Goal: Task Accomplishment & Management: Manage account settings

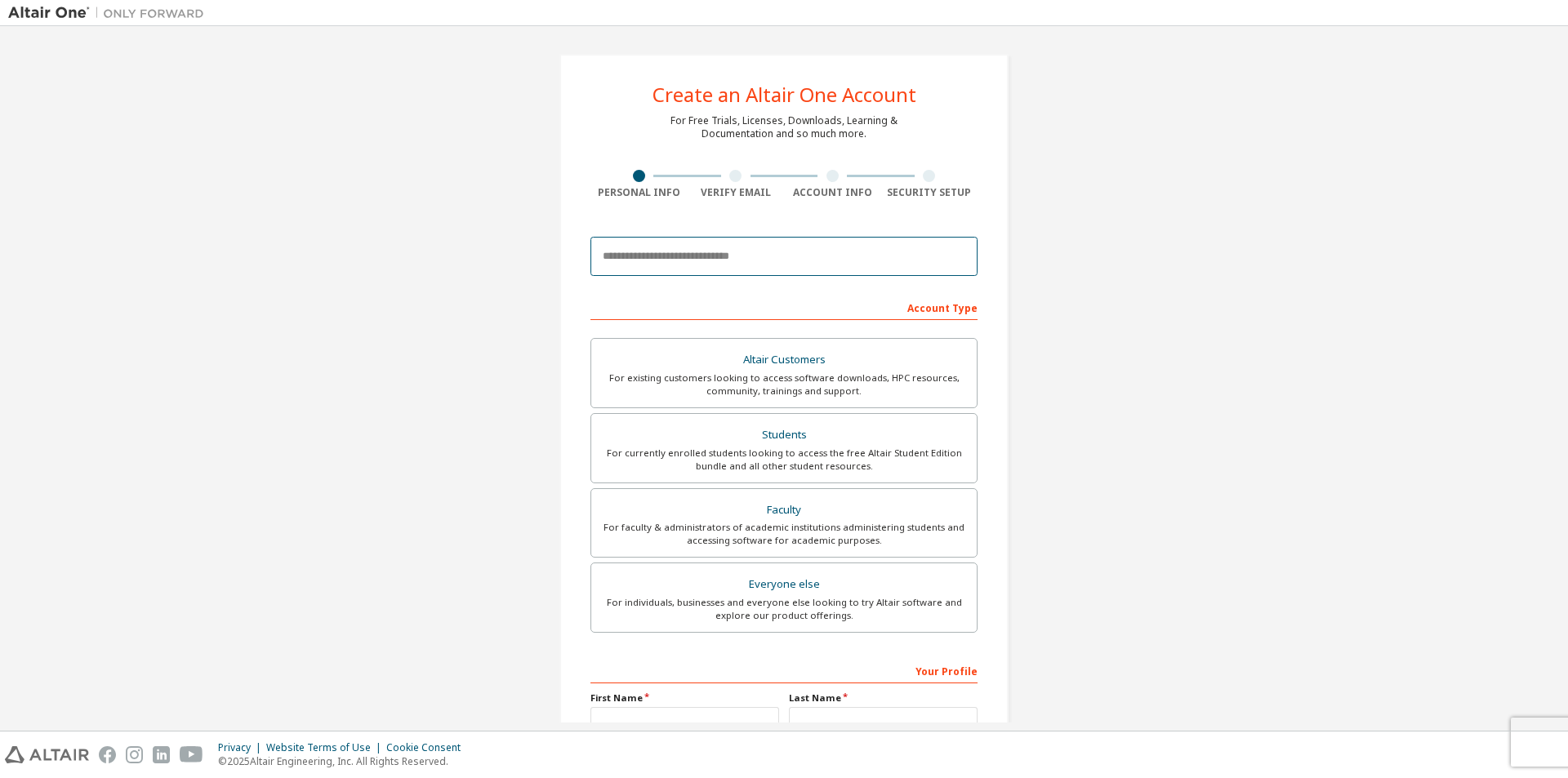
click at [804, 260] on input "email" at bounding box center [784, 257] width 387 height 40
type input "**********"
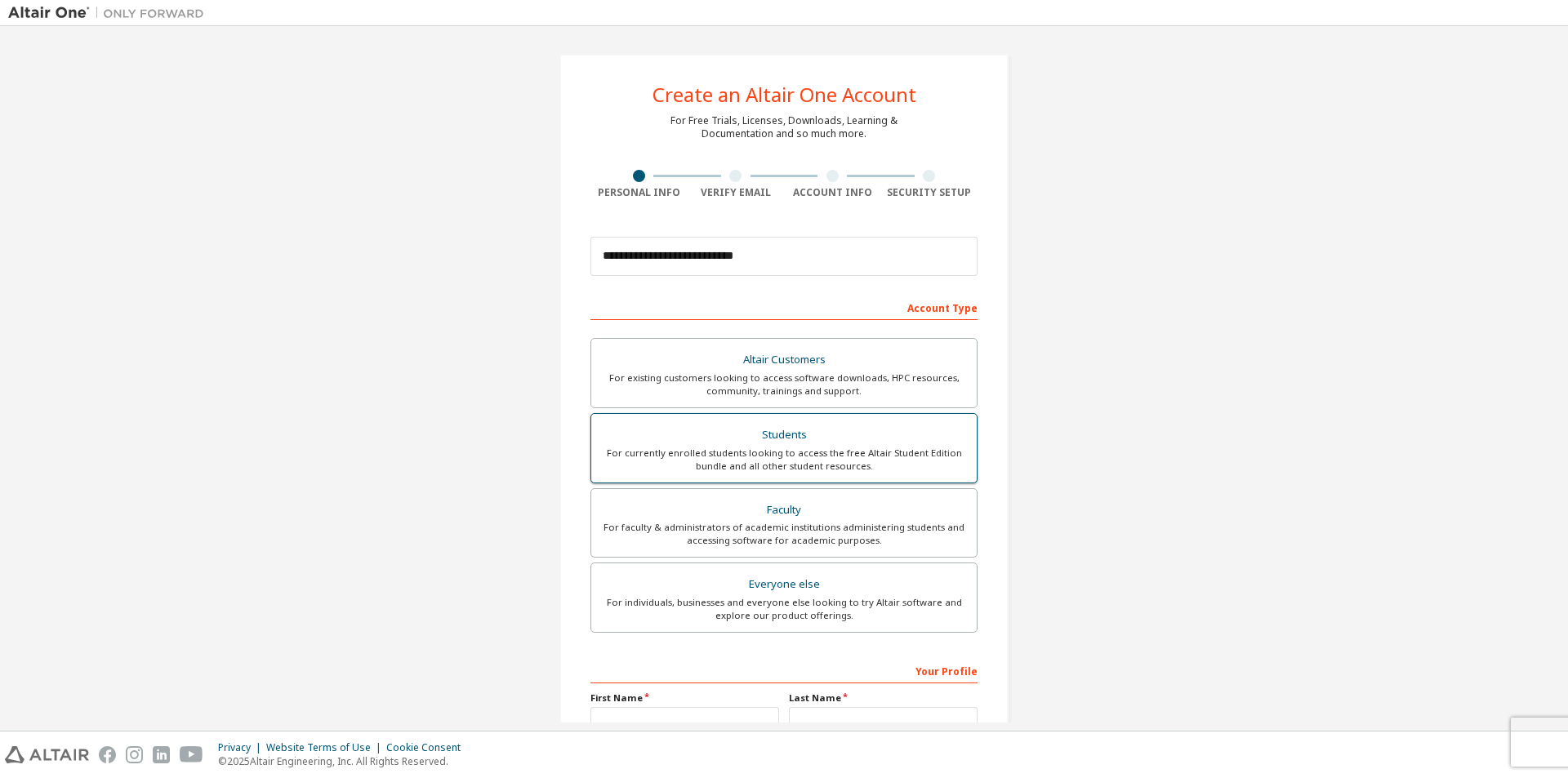
click at [753, 465] on div "For currently enrolled students looking to access the free Altair Student Editi…" at bounding box center [784, 459] width 366 height 26
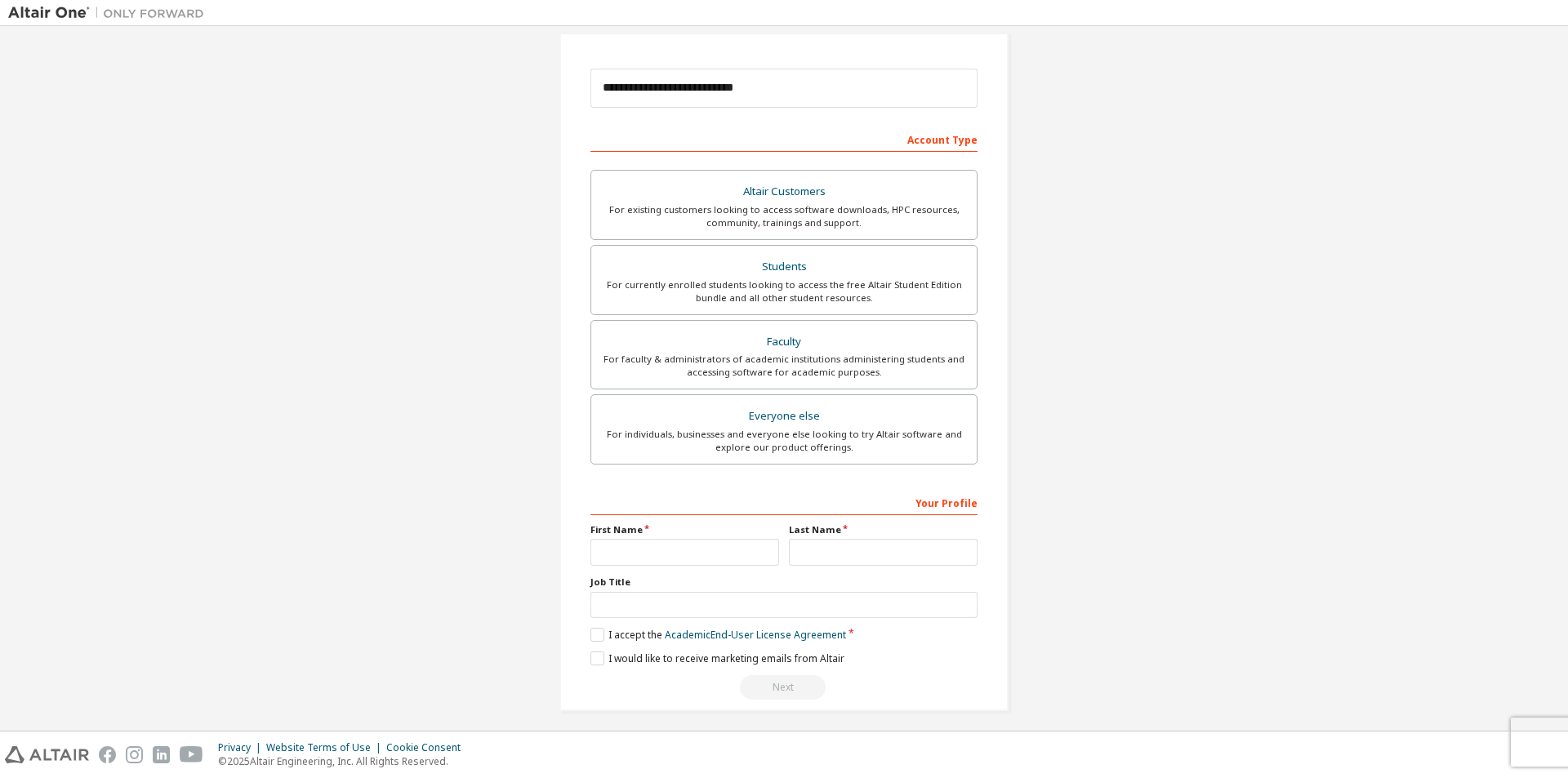
scroll to position [172, 0]
click at [702, 548] on input "text" at bounding box center [685, 548] width 188 height 27
type input "***"
click at [834, 554] on input "text" at bounding box center [883, 548] width 188 height 27
type input "*****"
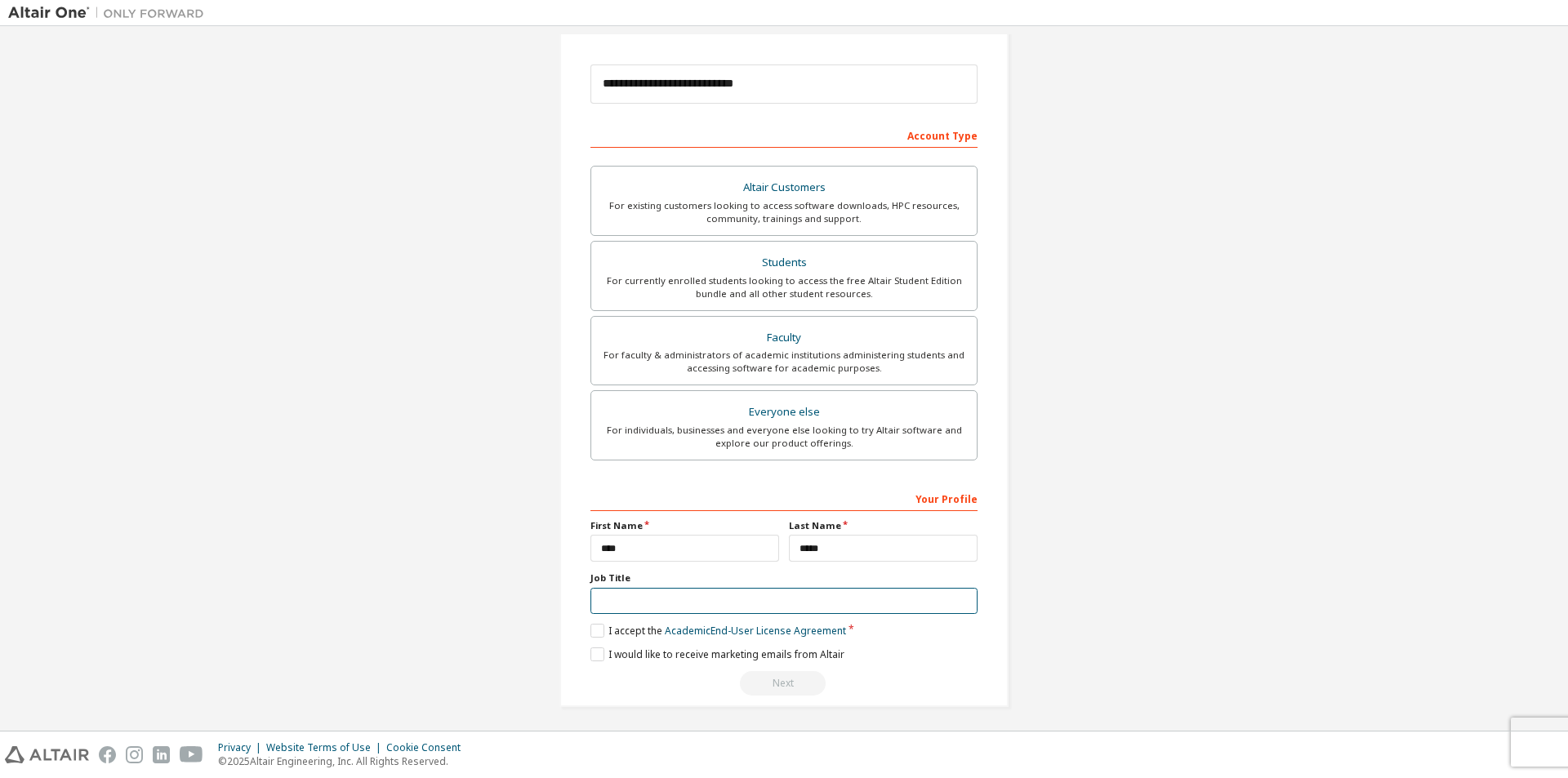
click at [797, 601] on input "text" at bounding box center [784, 601] width 387 height 27
click at [594, 630] on label "I accept the Academic End-User License Agreement" at bounding box center [718, 631] width 256 height 14
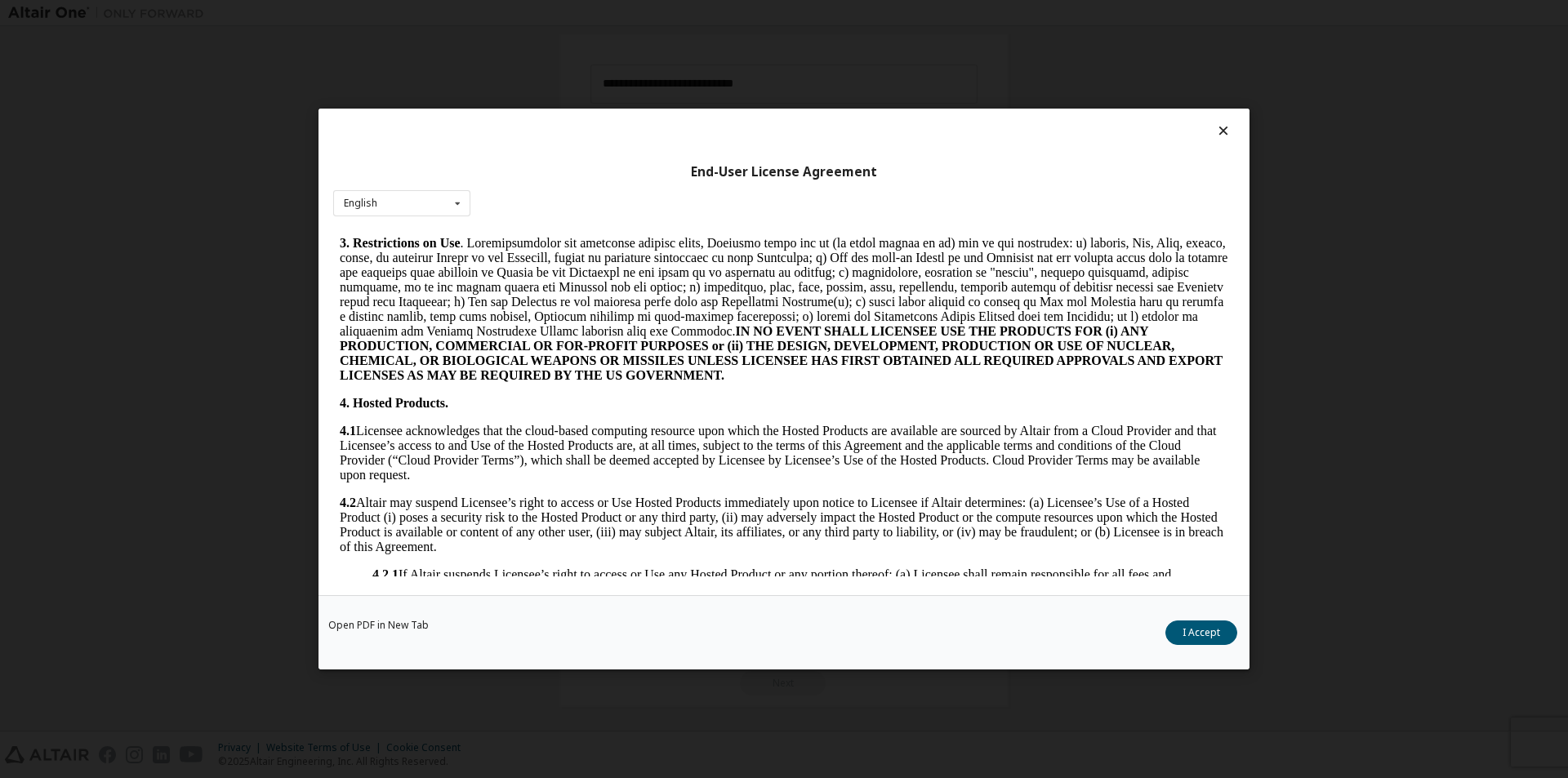
scroll to position [980, 0]
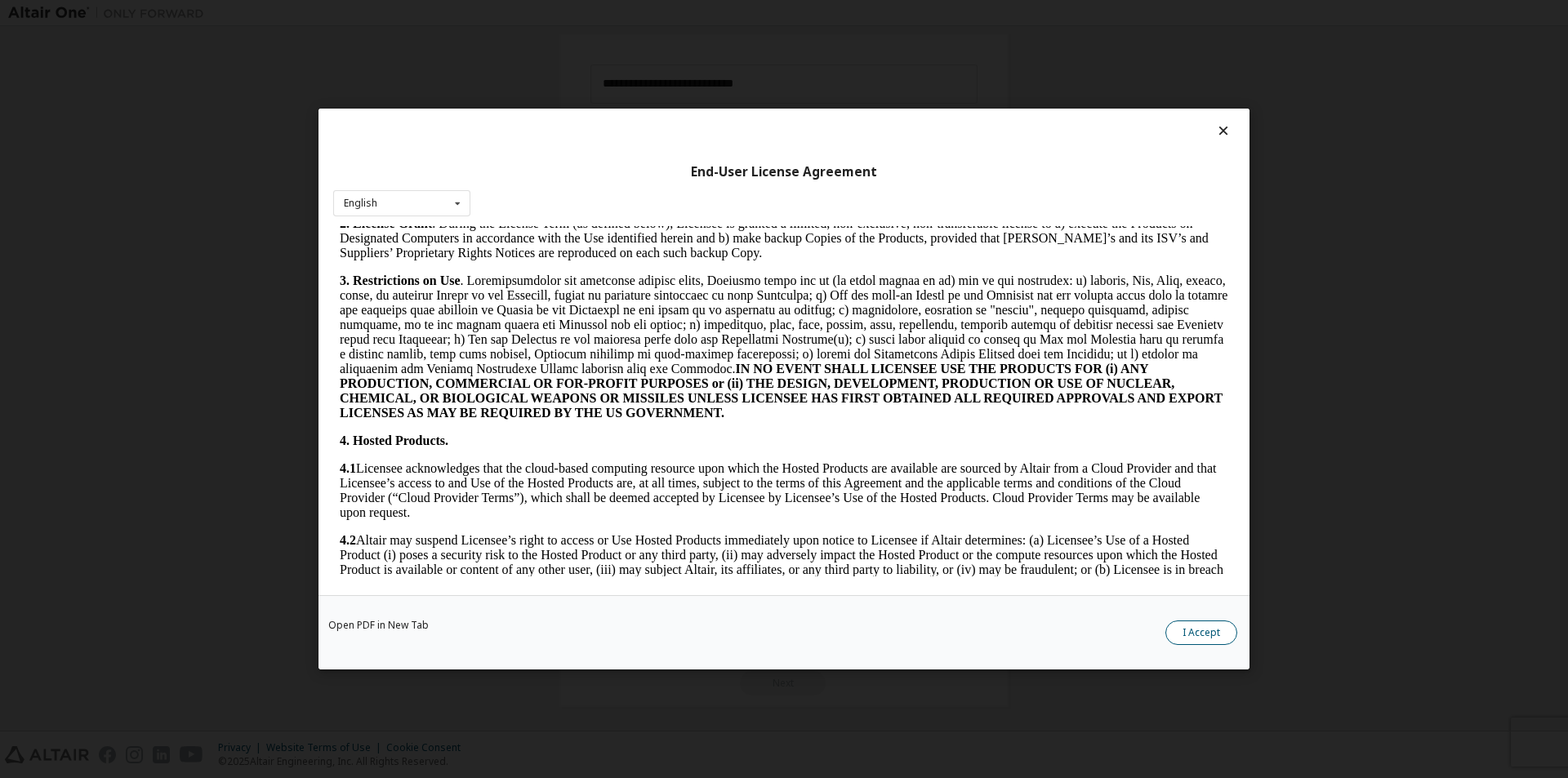
click at [1188, 627] on button "I Accept" at bounding box center [1201, 632] width 72 height 24
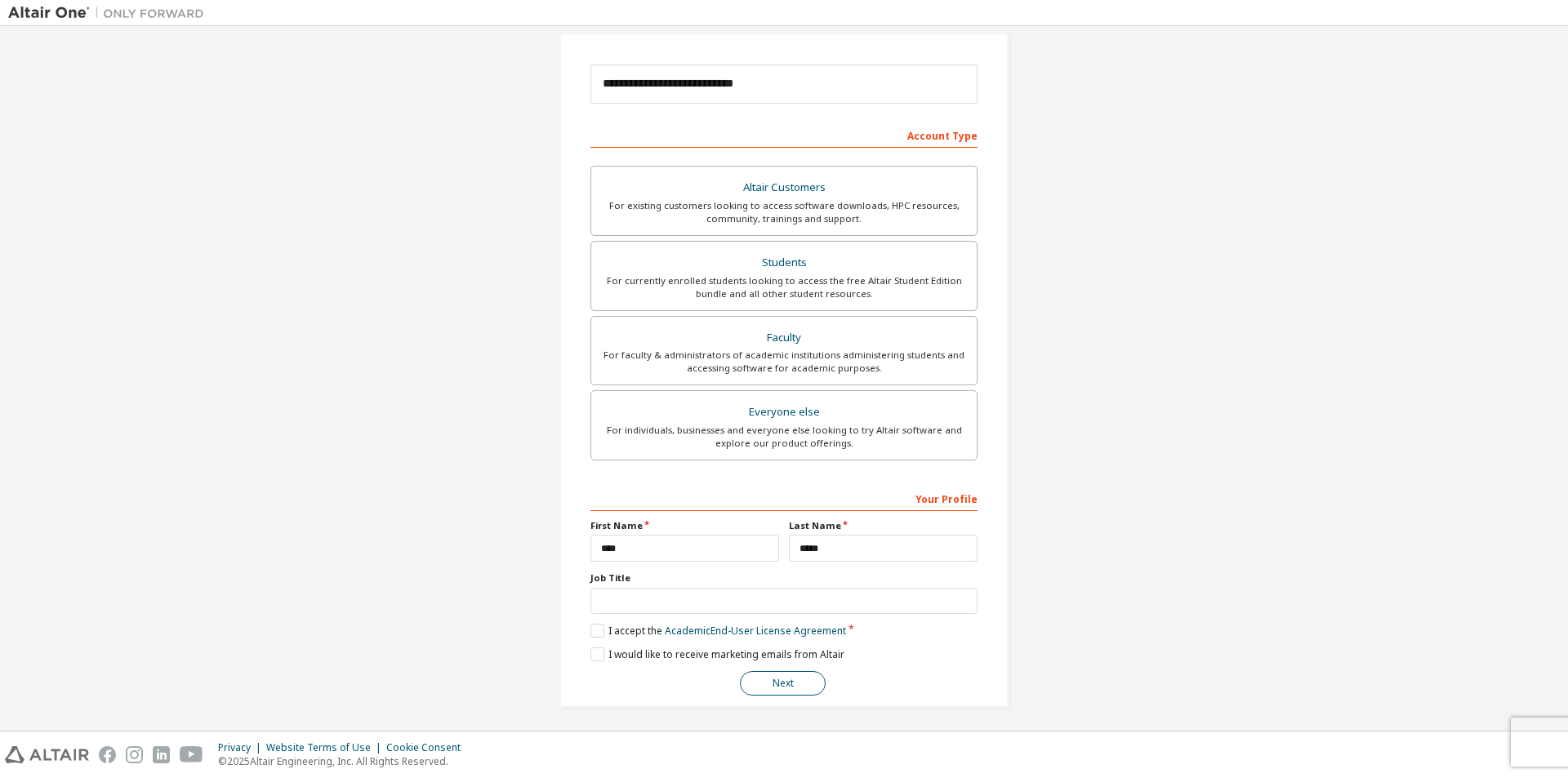
click at [781, 673] on button "Next" at bounding box center [783, 683] width 86 height 24
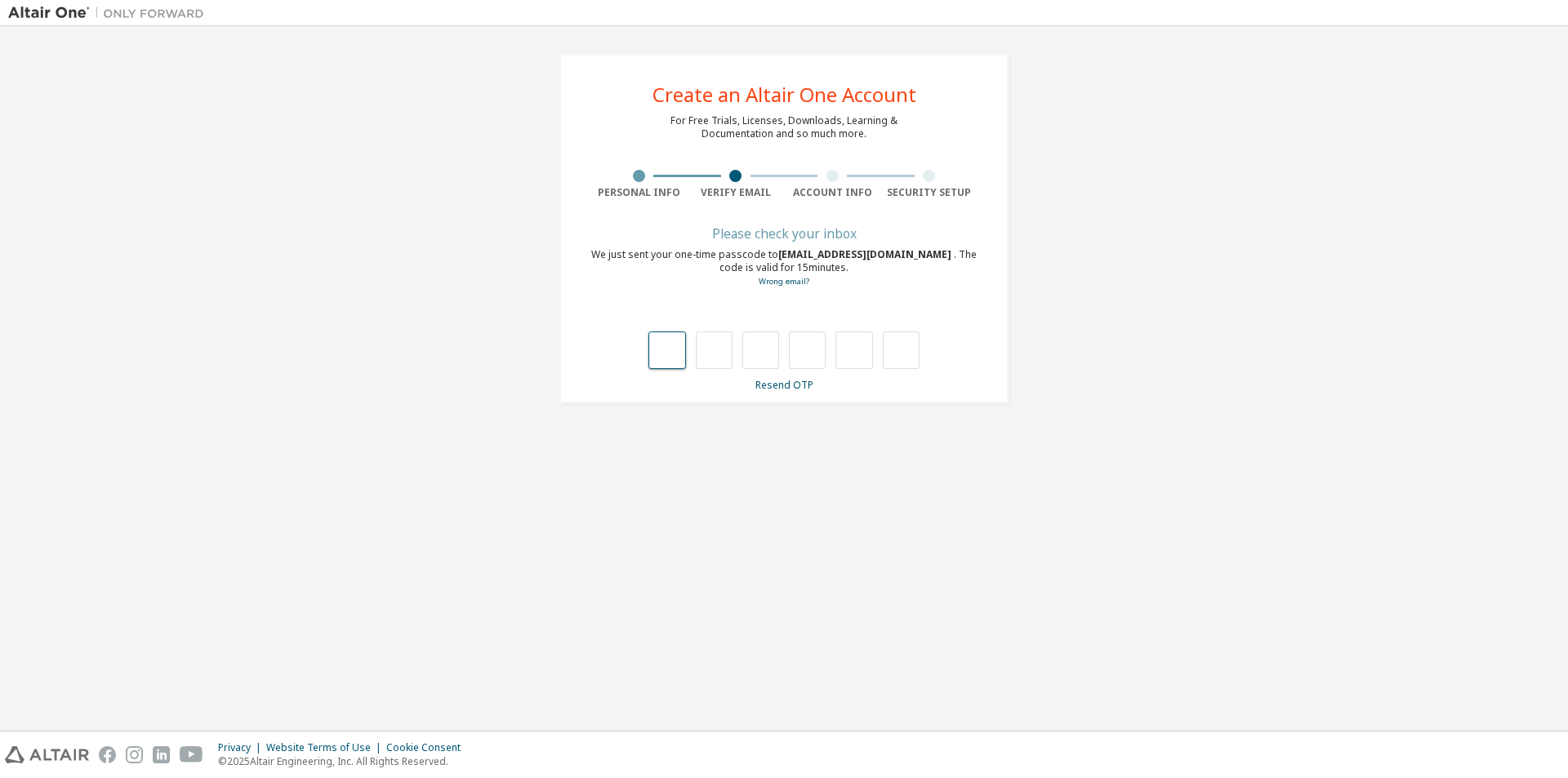
type input "*"
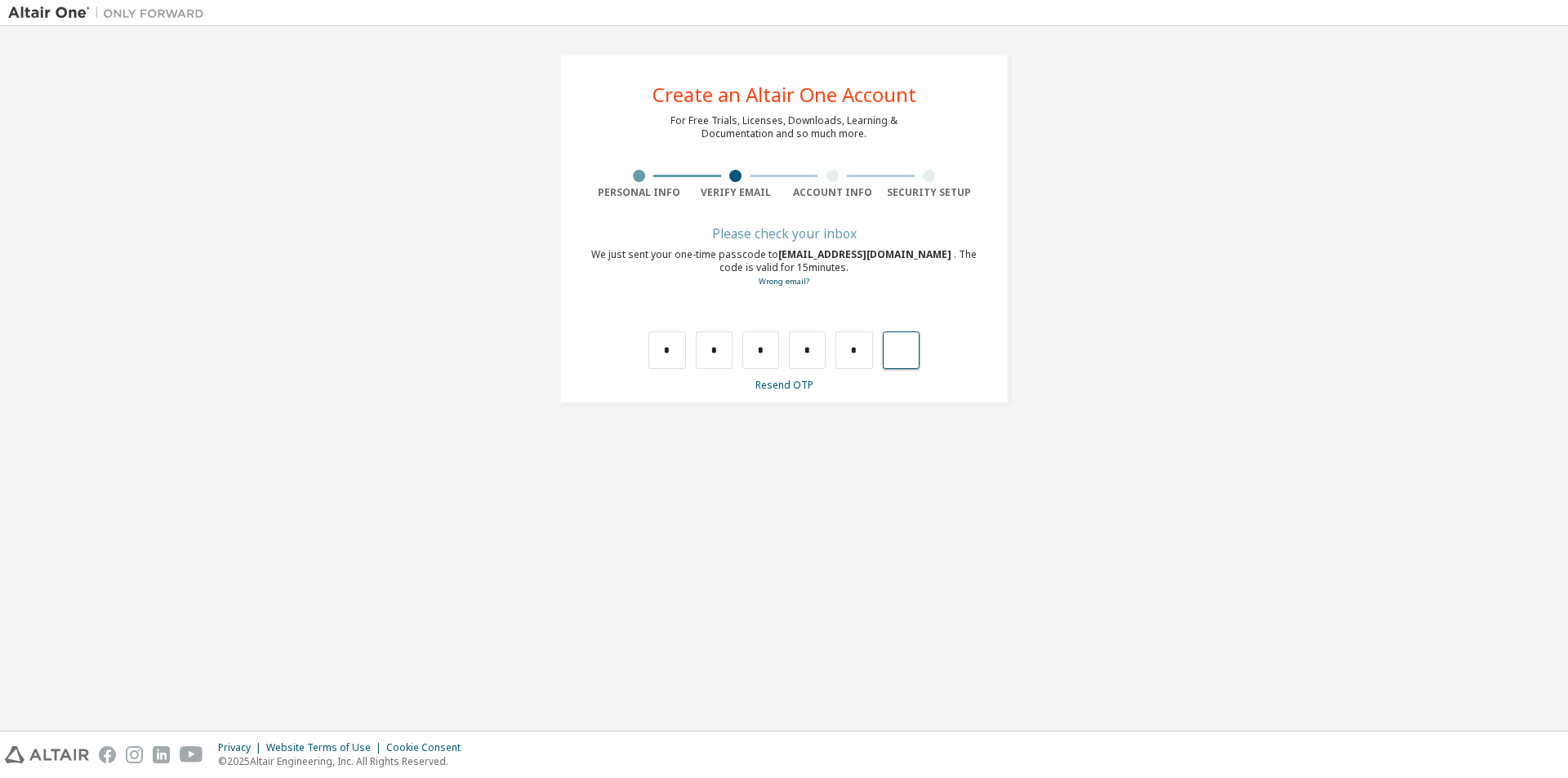
type input "*"
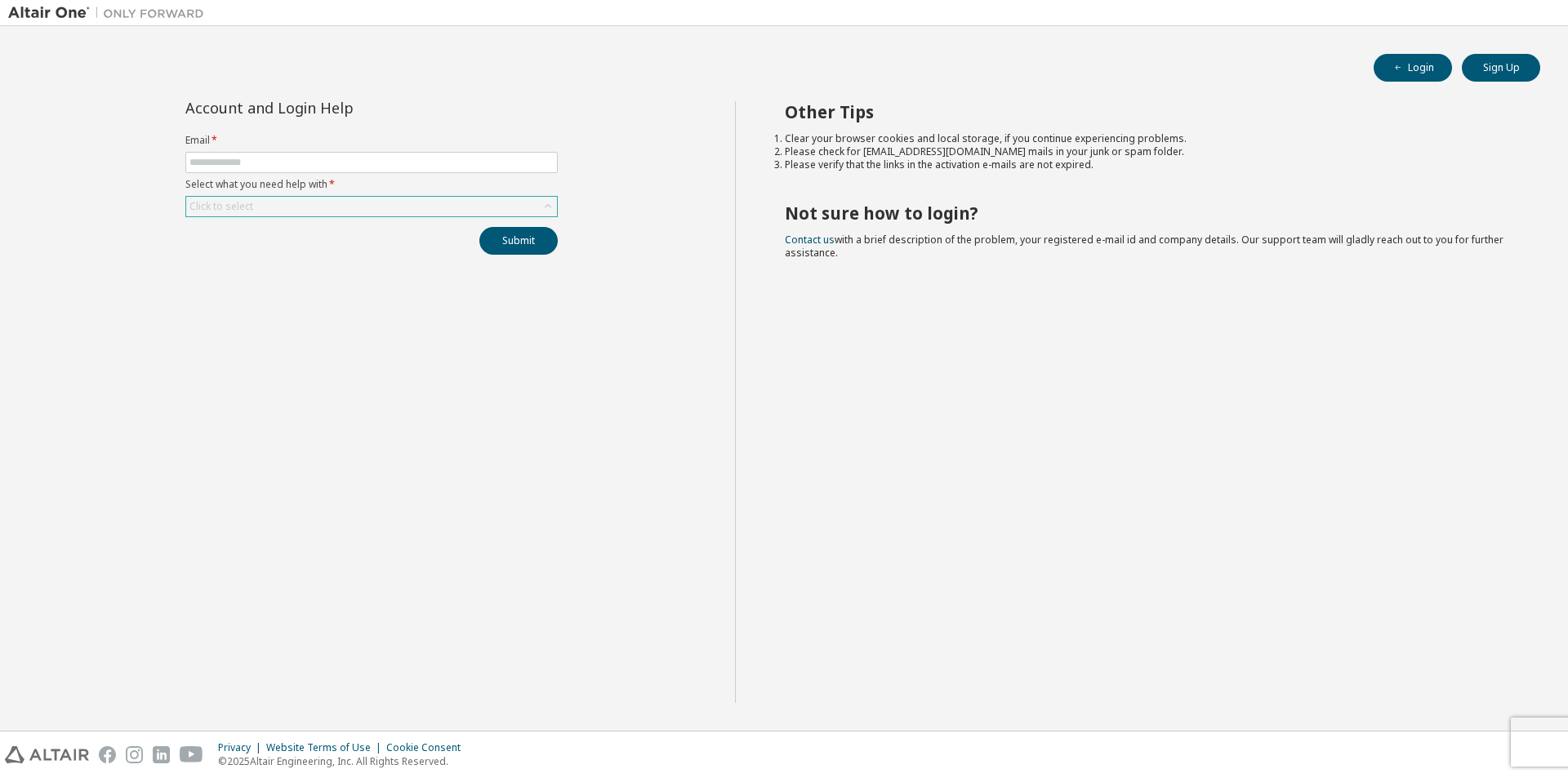
click at [538, 202] on div "Click to select" at bounding box center [371, 206] width 371 height 19
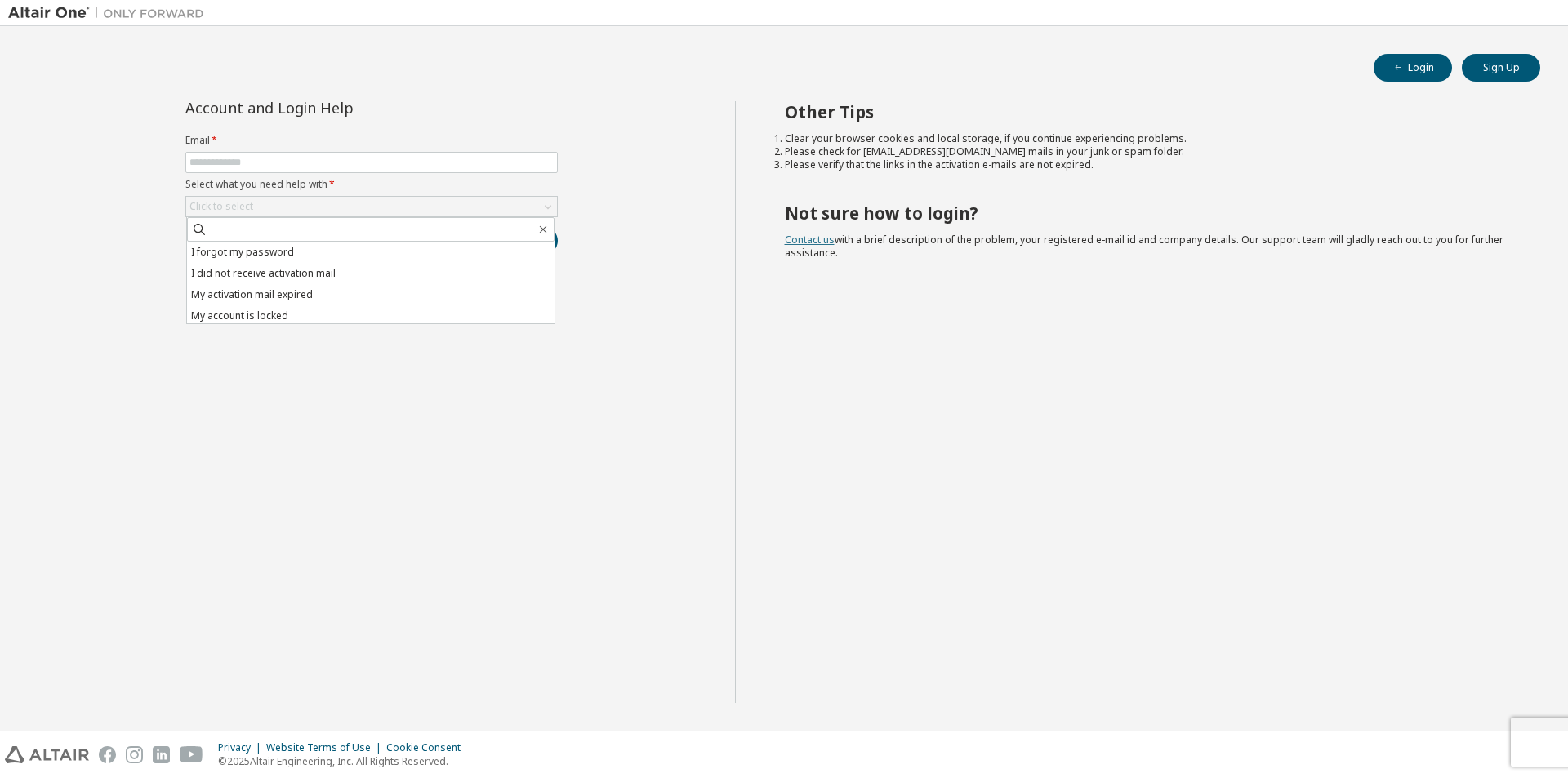
click at [812, 235] on link "Contact us" at bounding box center [809, 240] width 50 height 14
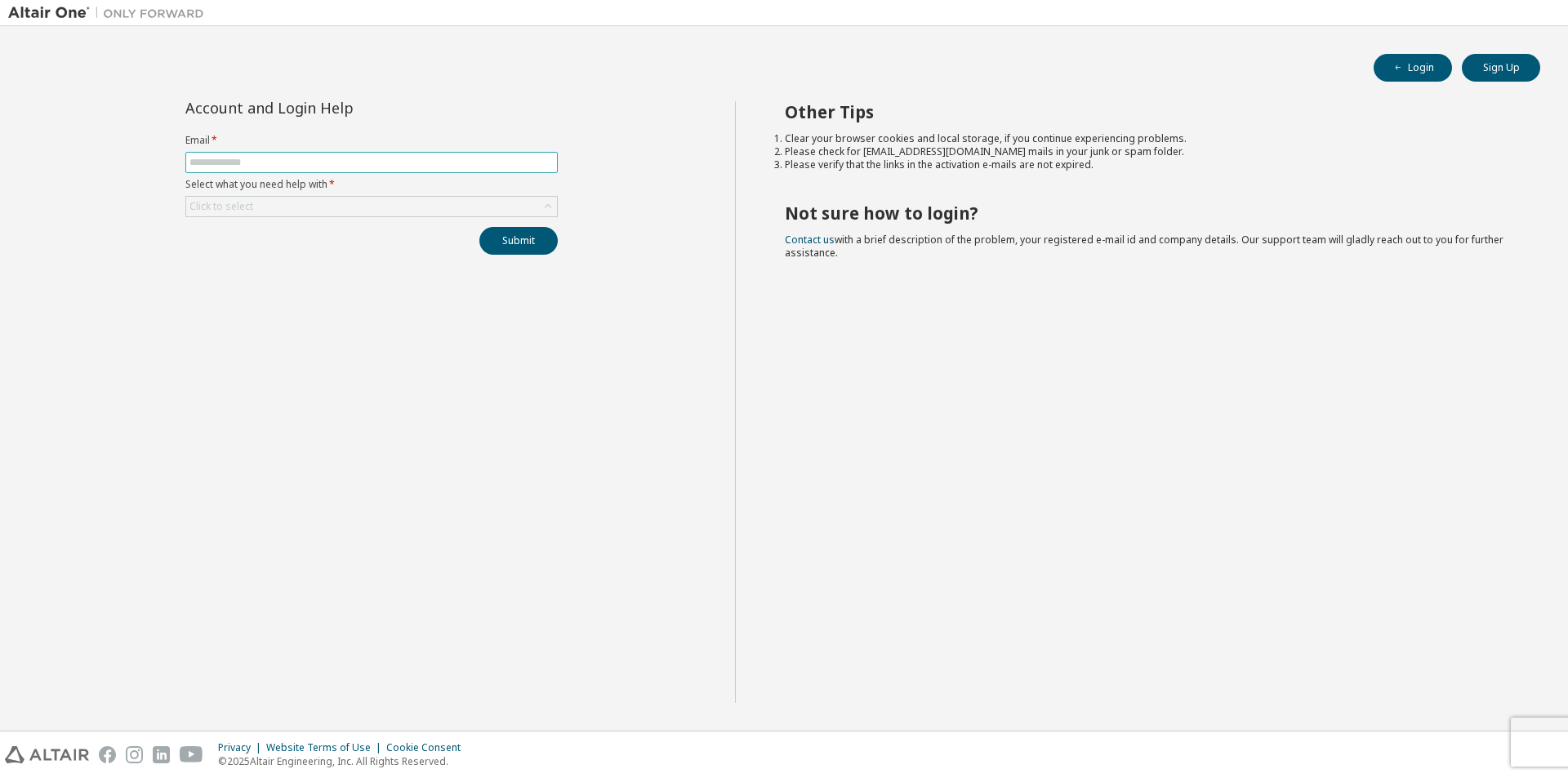
click at [301, 165] on input "text" at bounding box center [371, 162] width 364 height 13
type input "**********"
click at [330, 200] on div "Click to select" at bounding box center [371, 206] width 371 height 19
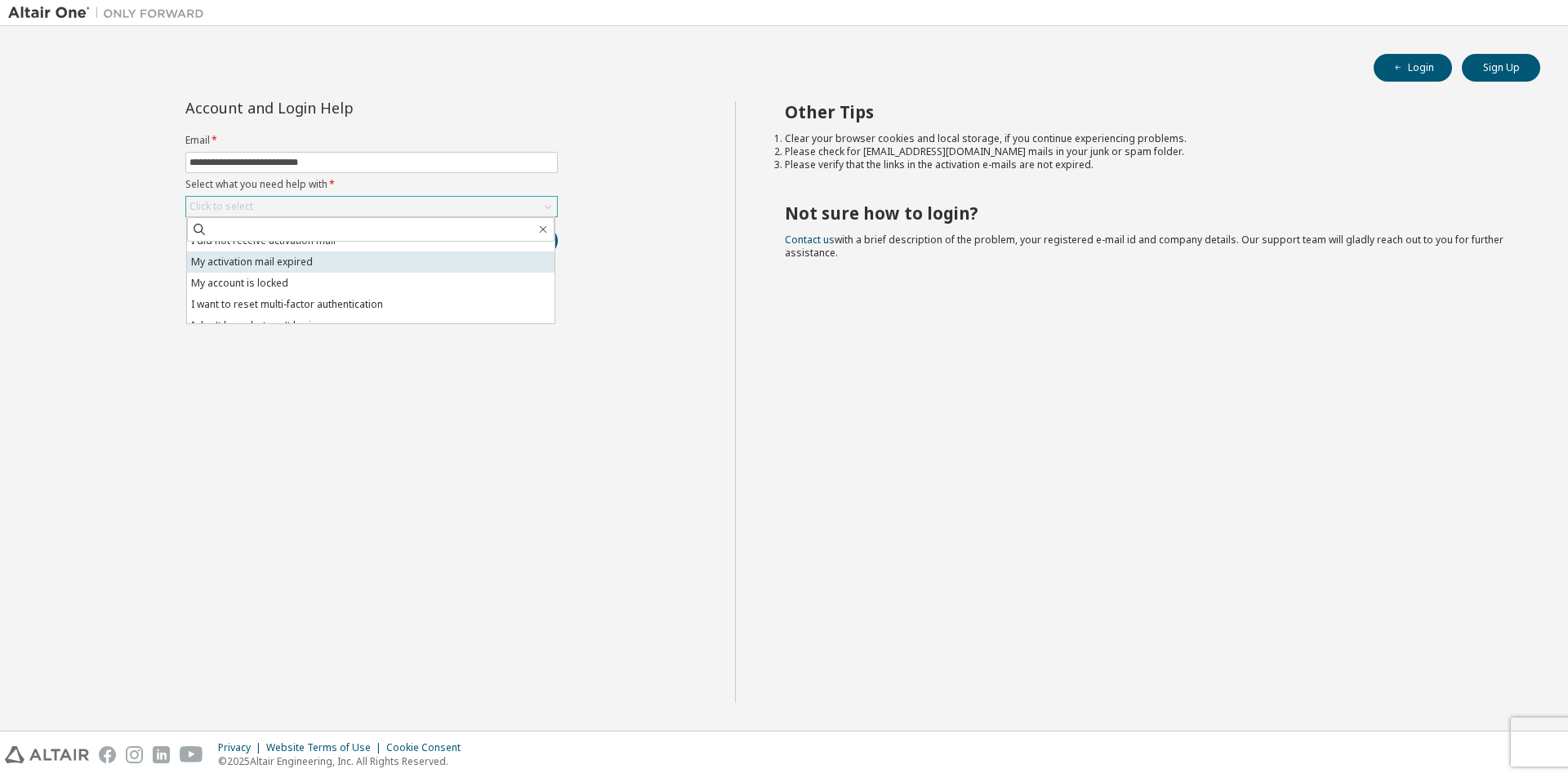
scroll to position [36, 0]
click at [313, 276] on li "My account is locked" at bounding box center [370, 279] width 368 height 21
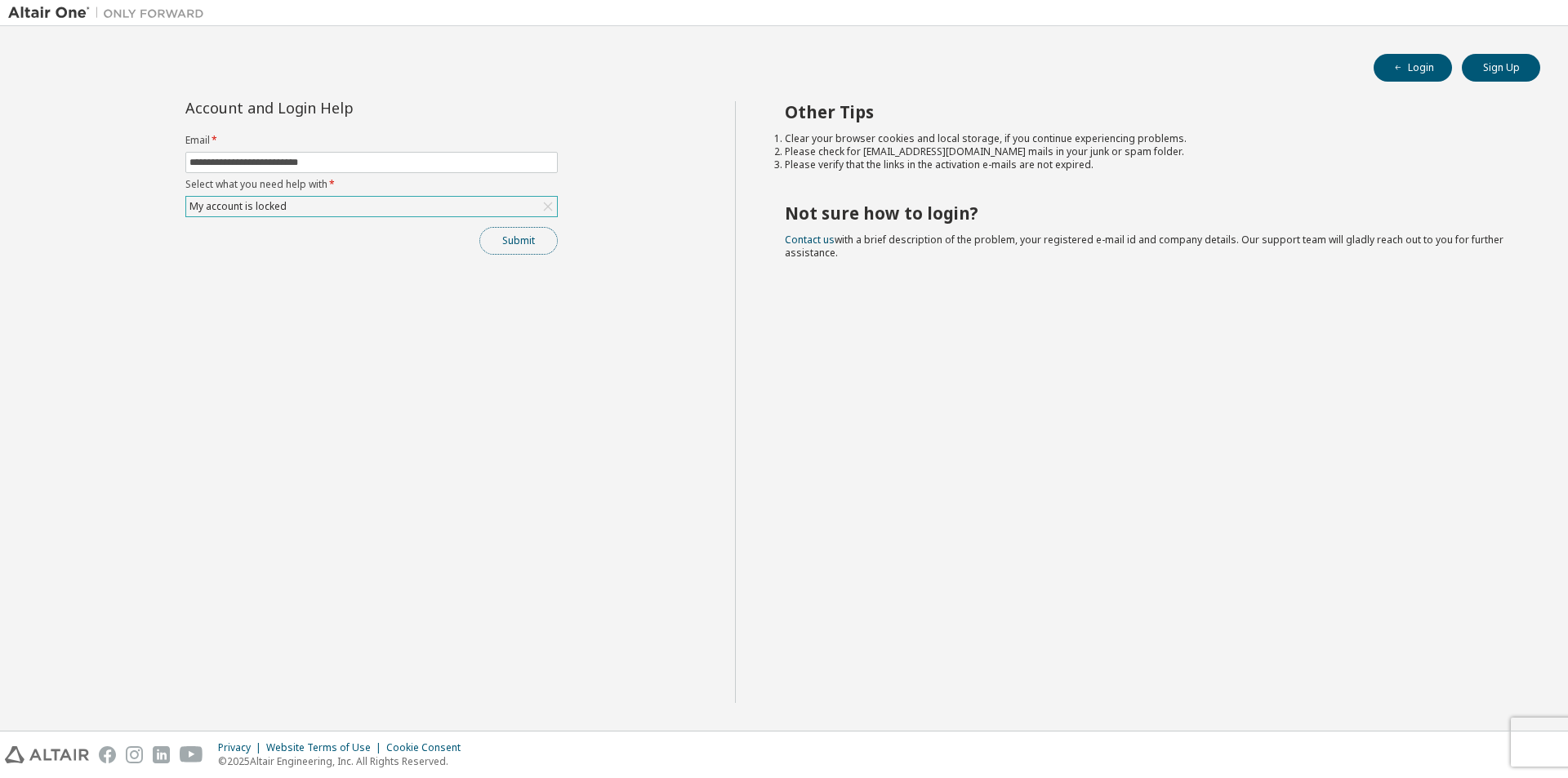
click at [527, 240] on button "Submit" at bounding box center [518, 241] width 78 height 28
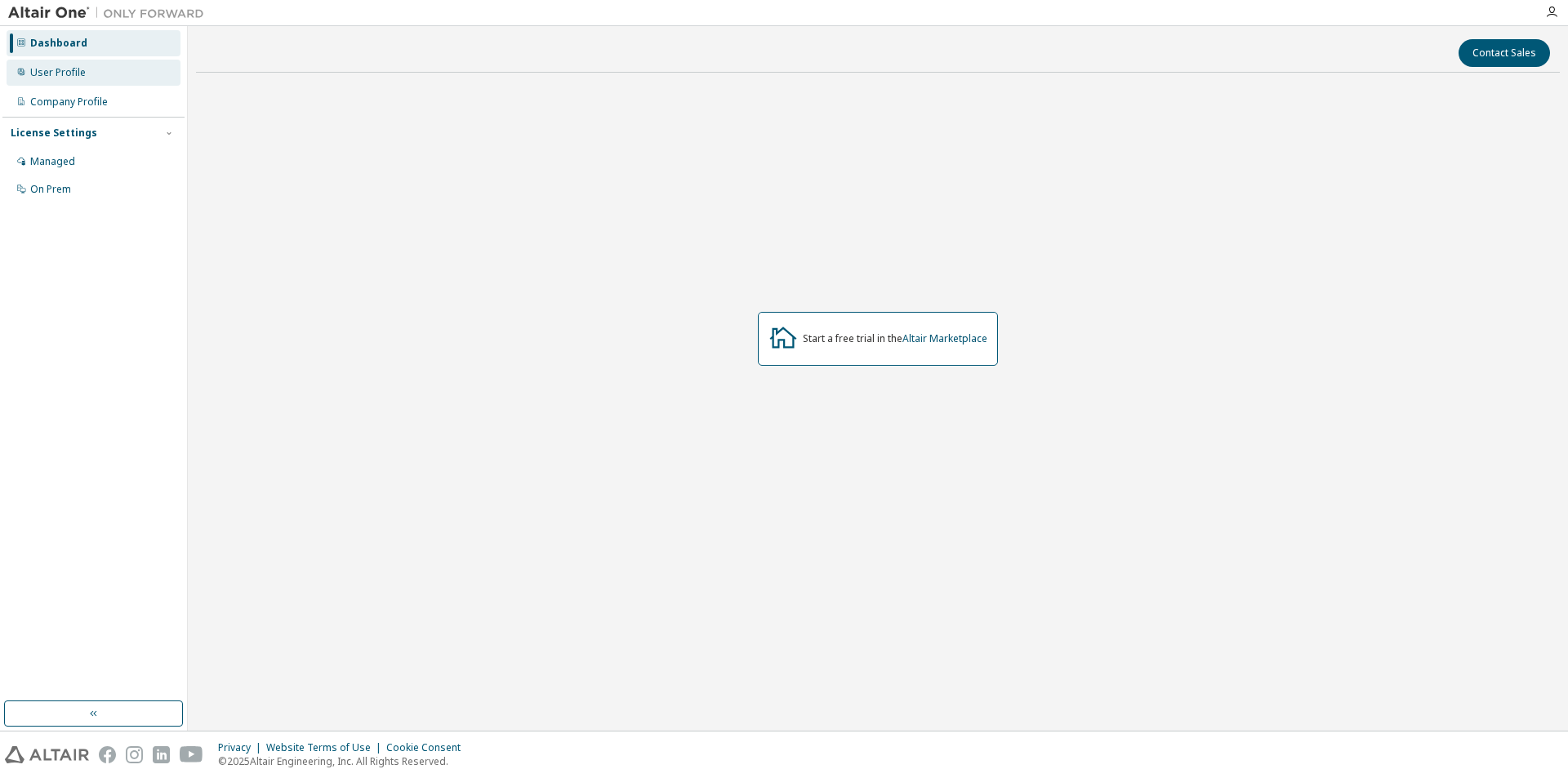
click at [124, 74] on div "User Profile" at bounding box center [93, 72] width 174 height 26
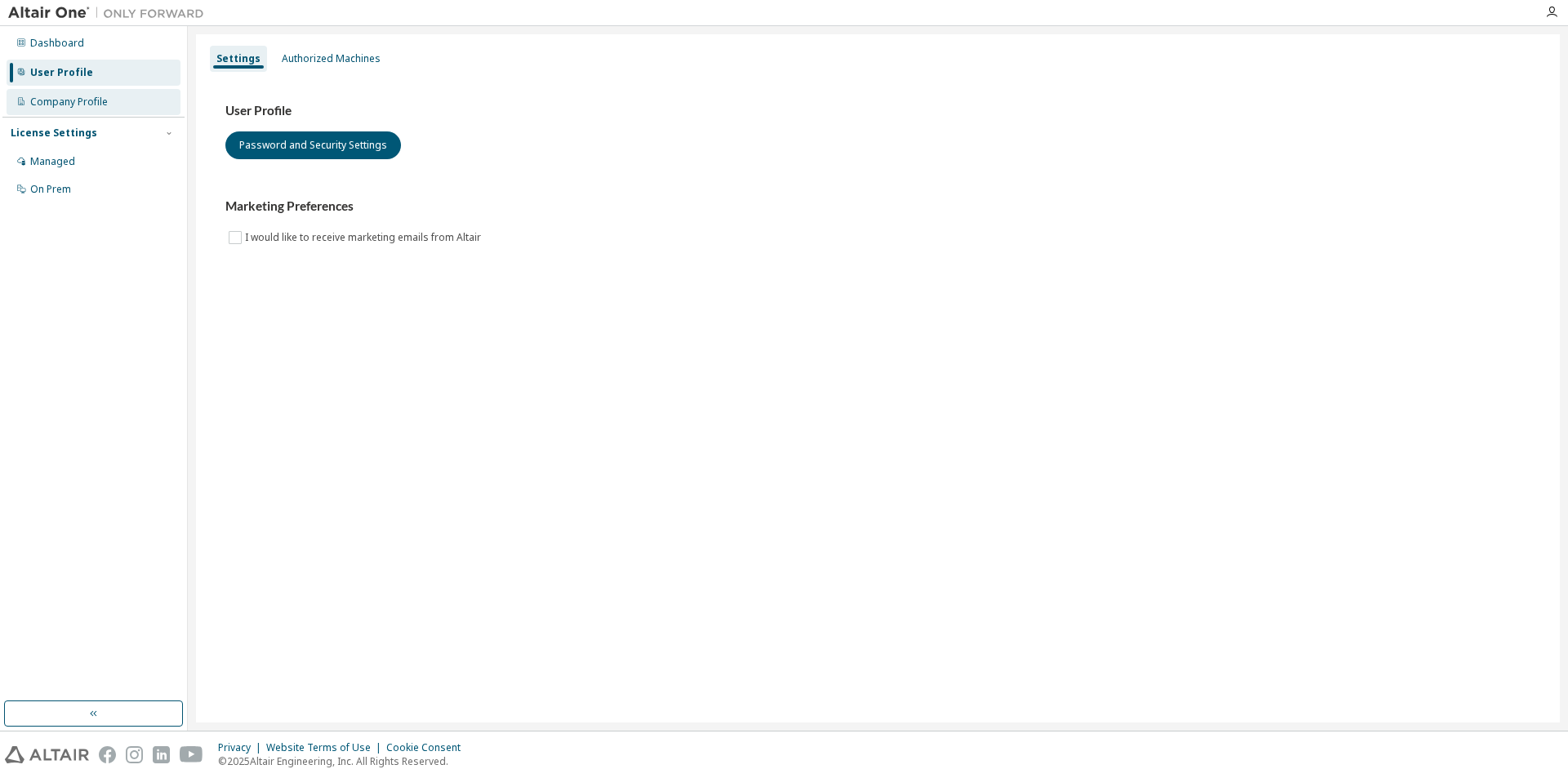
click at [124, 98] on div "Company Profile" at bounding box center [93, 102] width 174 height 26
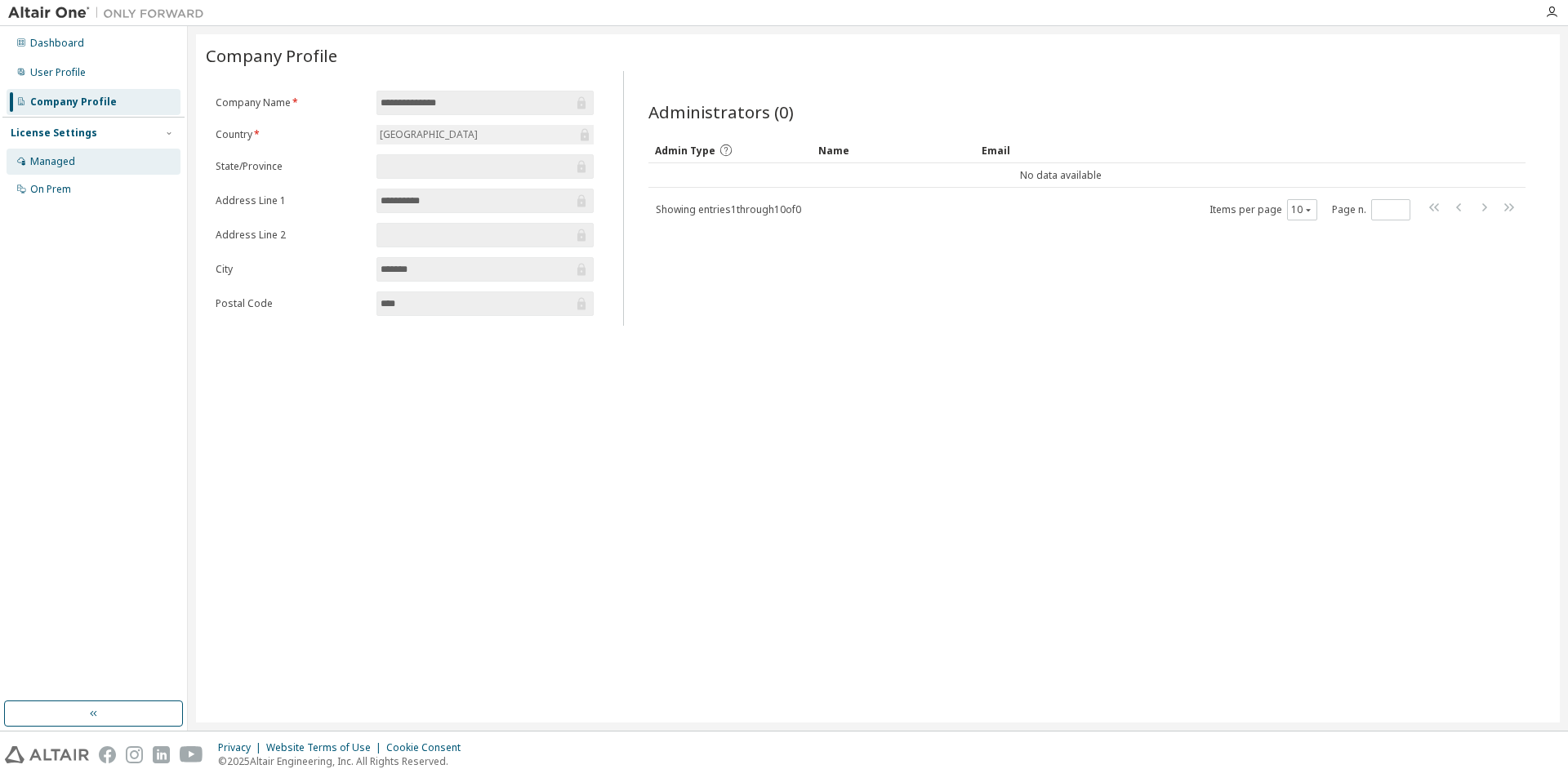
click at [98, 159] on div "Managed" at bounding box center [93, 161] width 174 height 26
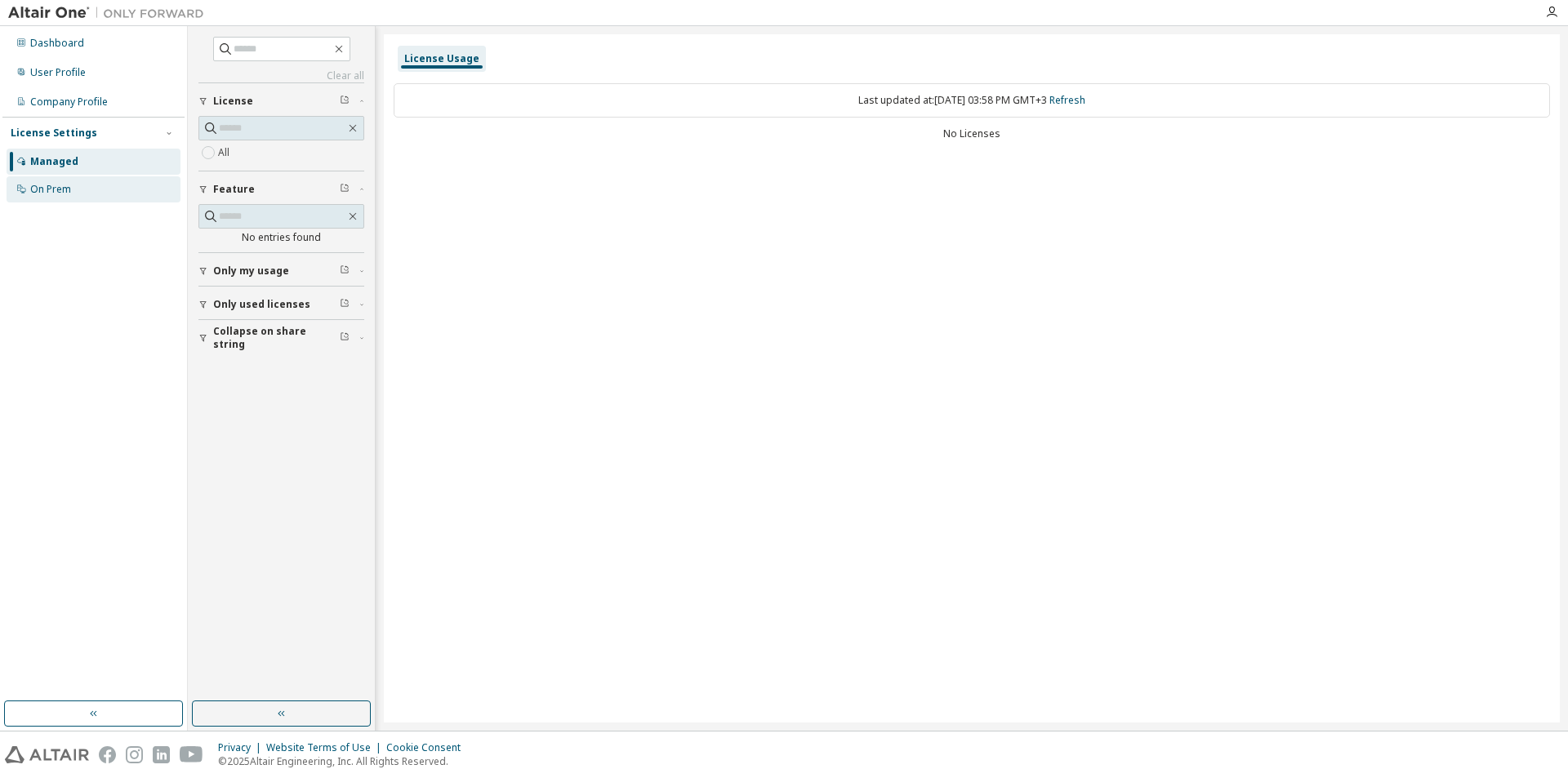
click at [98, 180] on div "On Prem" at bounding box center [93, 189] width 174 height 26
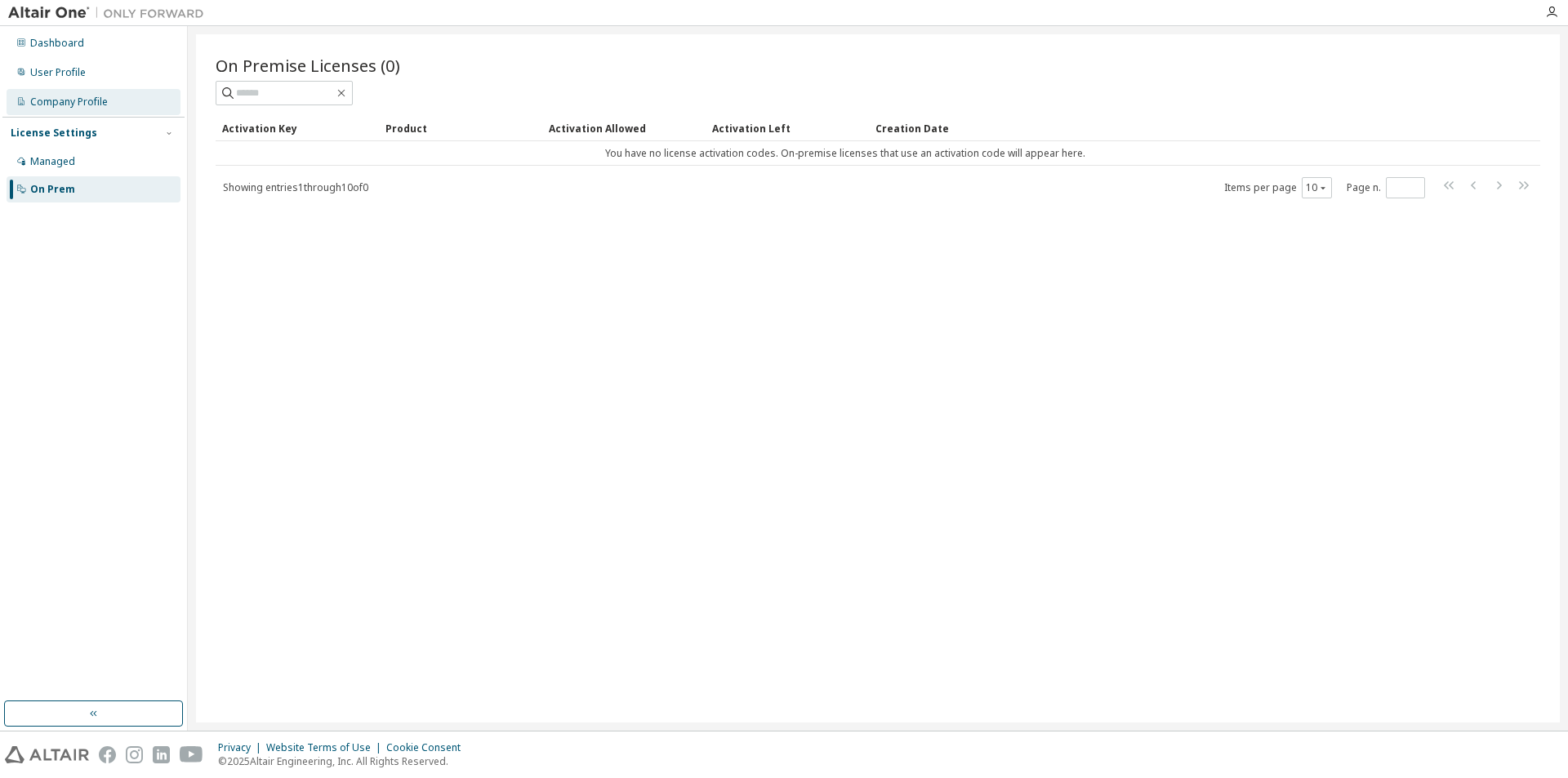
click at [73, 92] on div "Company Profile" at bounding box center [93, 102] width 174 height 26
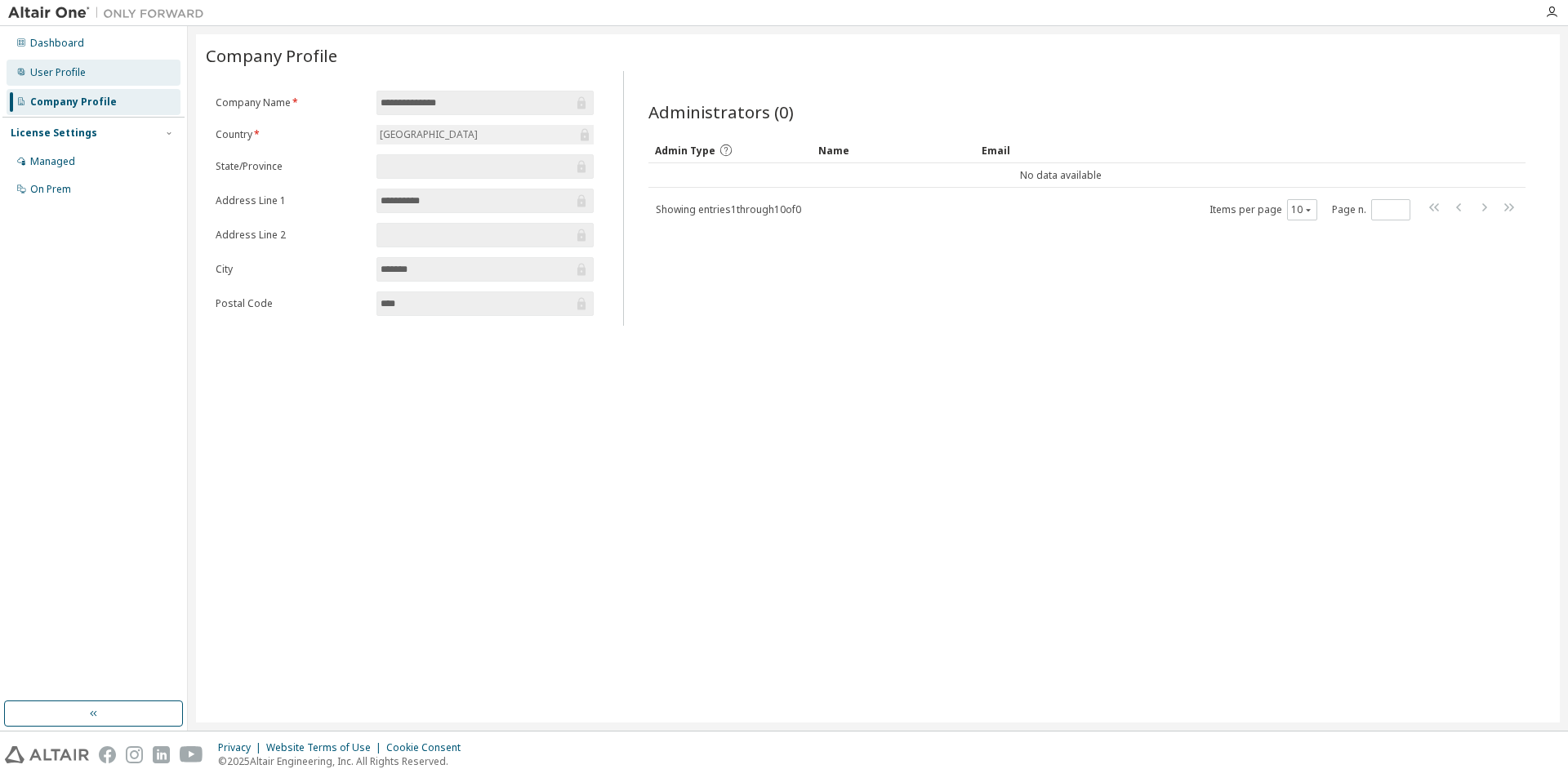
click at [77, 77] on div "User Profile" at bounding box center [58, 73] width 56 height 13
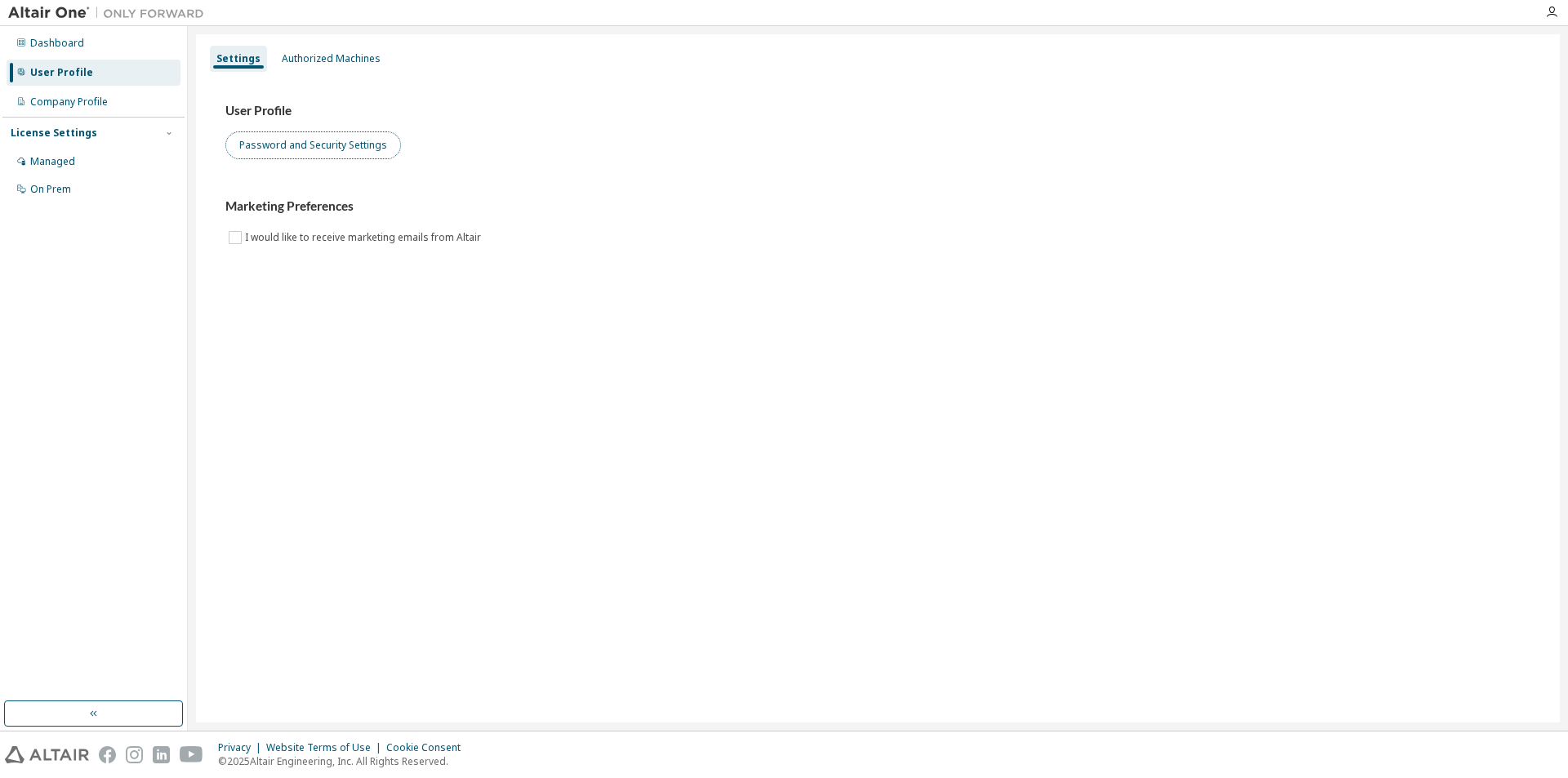
click at [277, 149] on button "Password and Security Settings" at bounding box center [313, 145] width 176 height 28
click at [162, 131] on button "button" at bounding box center [168, 133] width 14 height 14
click at [160, 131] on div "License Settings" at bounding box center [93, 133] width 166 height 14
click at [103, 156] on div "Managed" at bounding box center [93, 161] width 174 height 26
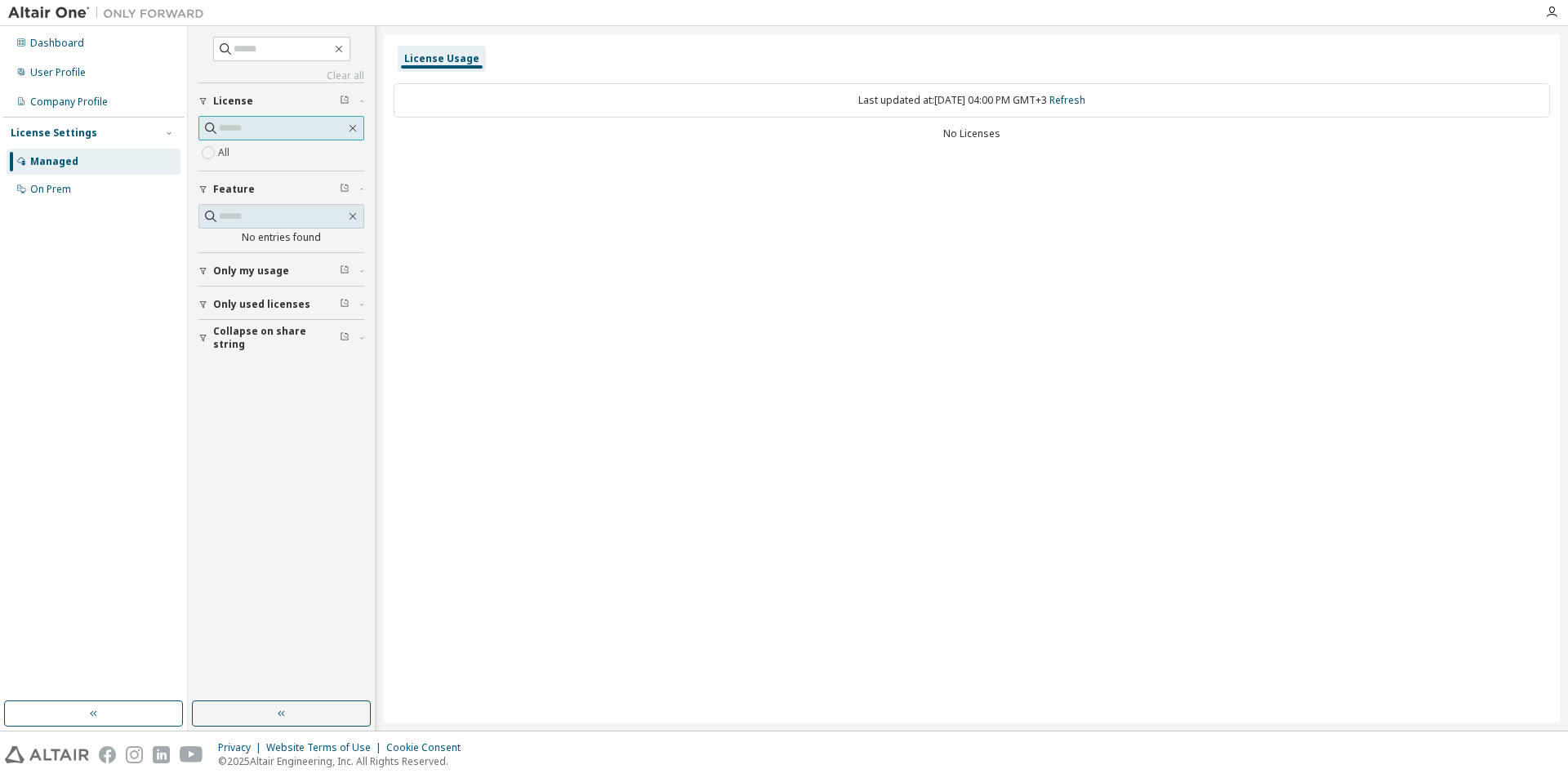
click at [306, 127] on input "text" at bounding box center [282, 128] width 127 height 16
type input "*"
click at [287, 51] on input "text" at bounding box center [283, 49] width 98 height 16
type input "*****"
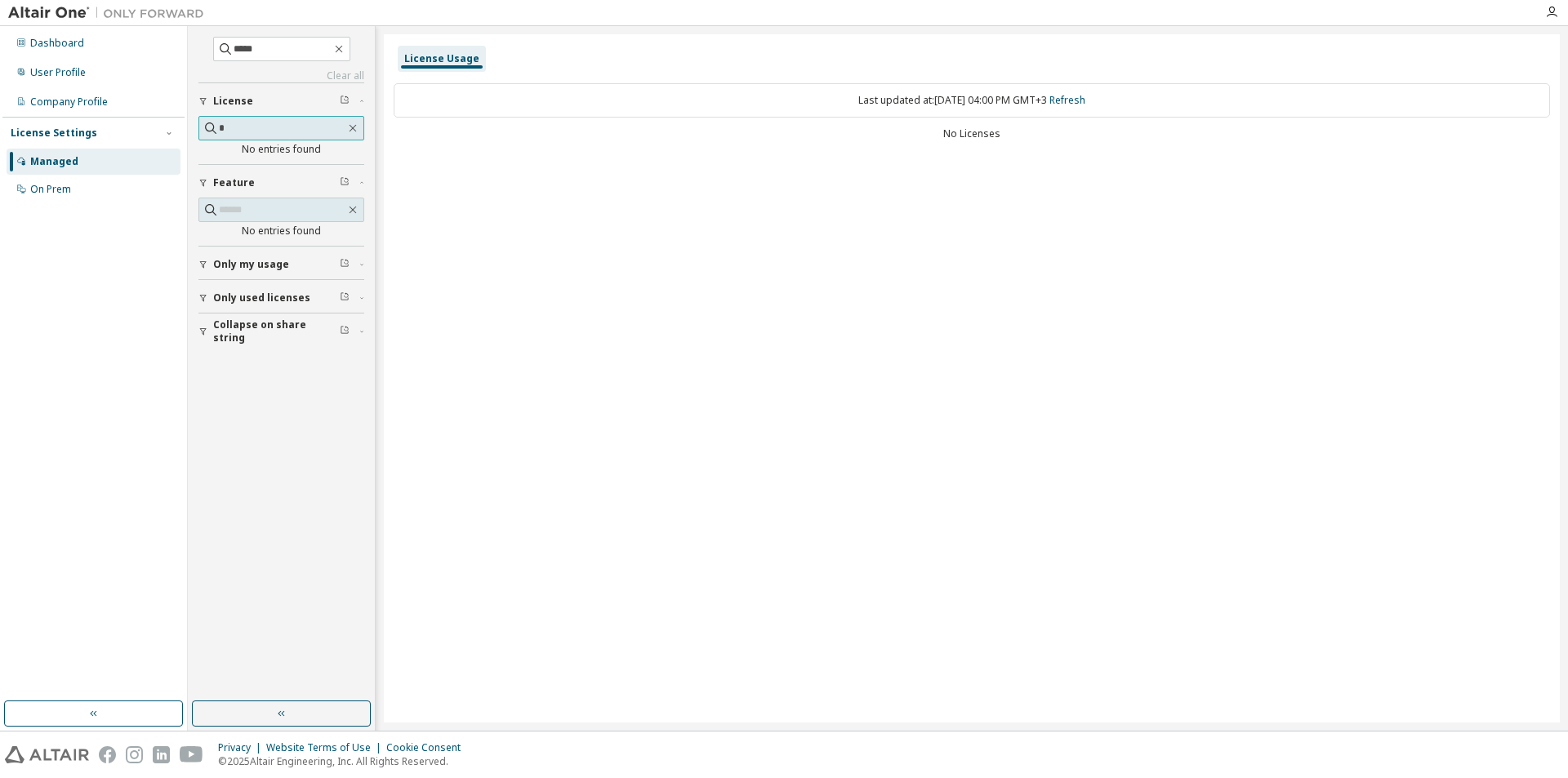
click at [225, 124] on input "*" at bounding box center [282, 128] width 127 height 16
click at [262, 46] on input "*****" at bounding box center [283, 49] width 98 height 16
type input "**********"
click at [341, 71] on link "Clear all" at bounding box center [281, 77] width 166 height 13
click at [321, 48] on input "**********" at bounding box center [283, 49] width 98 height 16
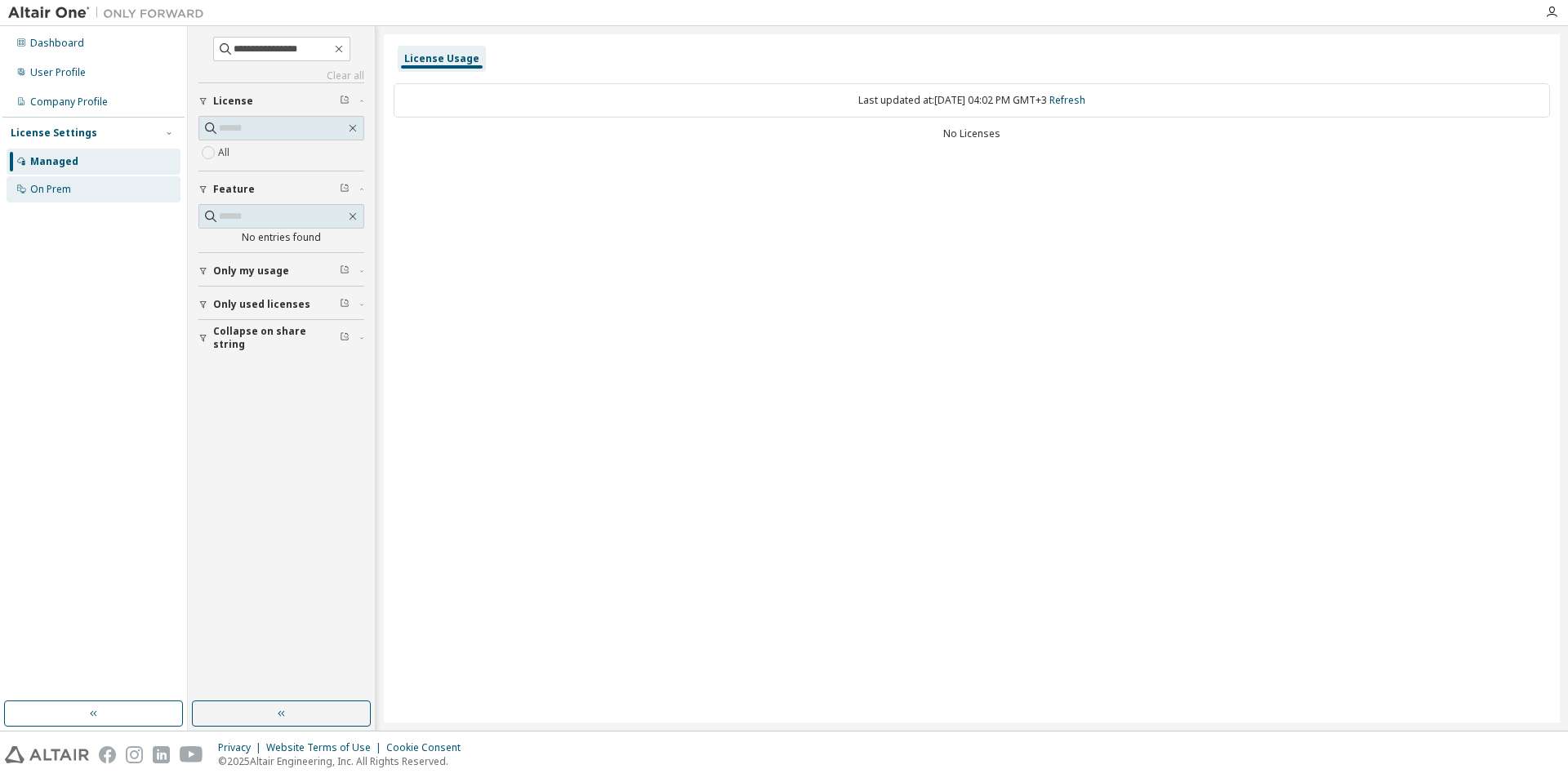
click at [104, 181] on div "On Prem" at bounding box center [93, 189] width 174 height 26
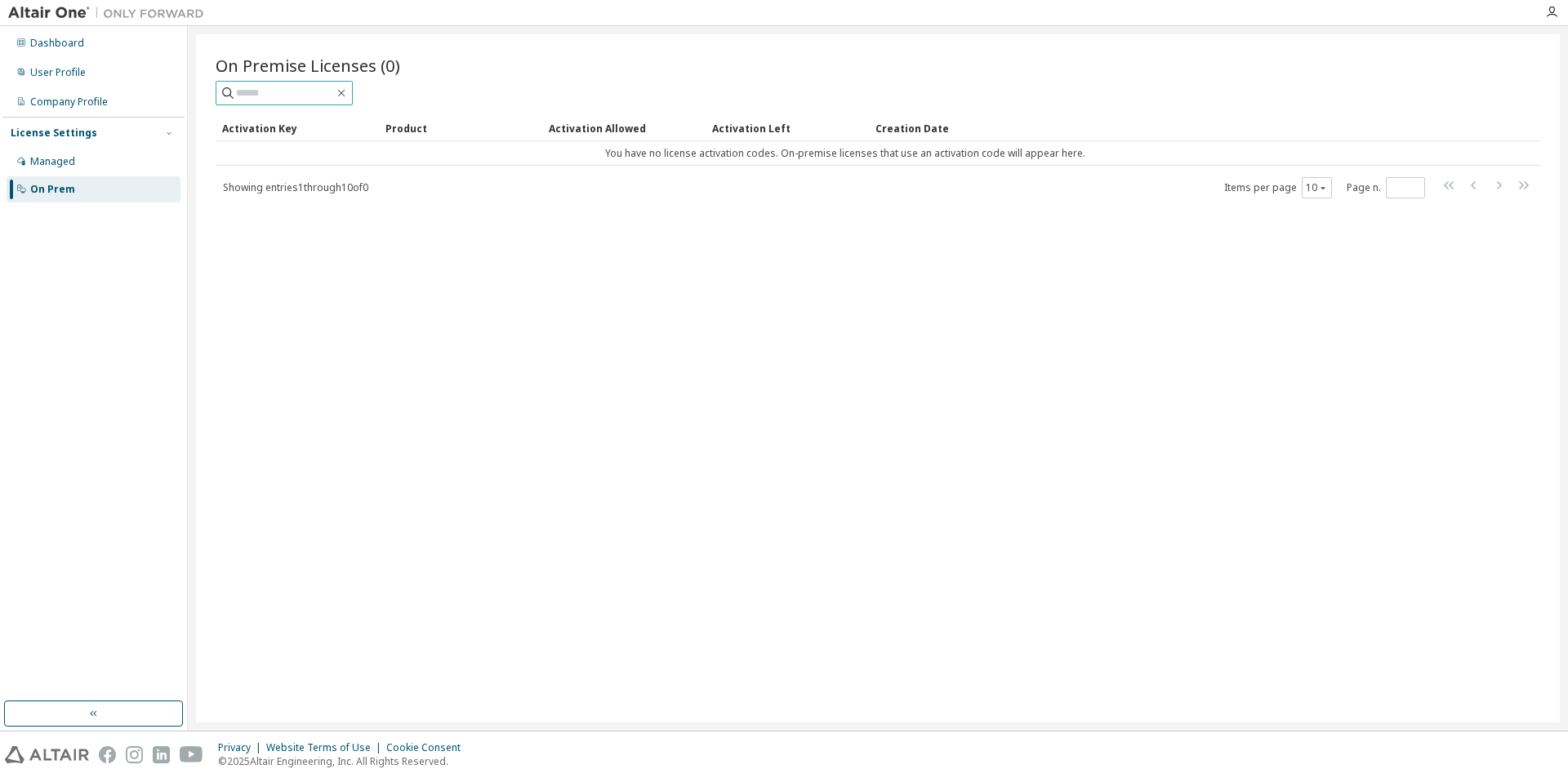
click at [284, 93] on input "text" at bounding box center [285, 93] width 98 height 16
type input "*"
click at [118, 50] on div "Dashboard" at bounding box center [93, 43] width 174 height 26
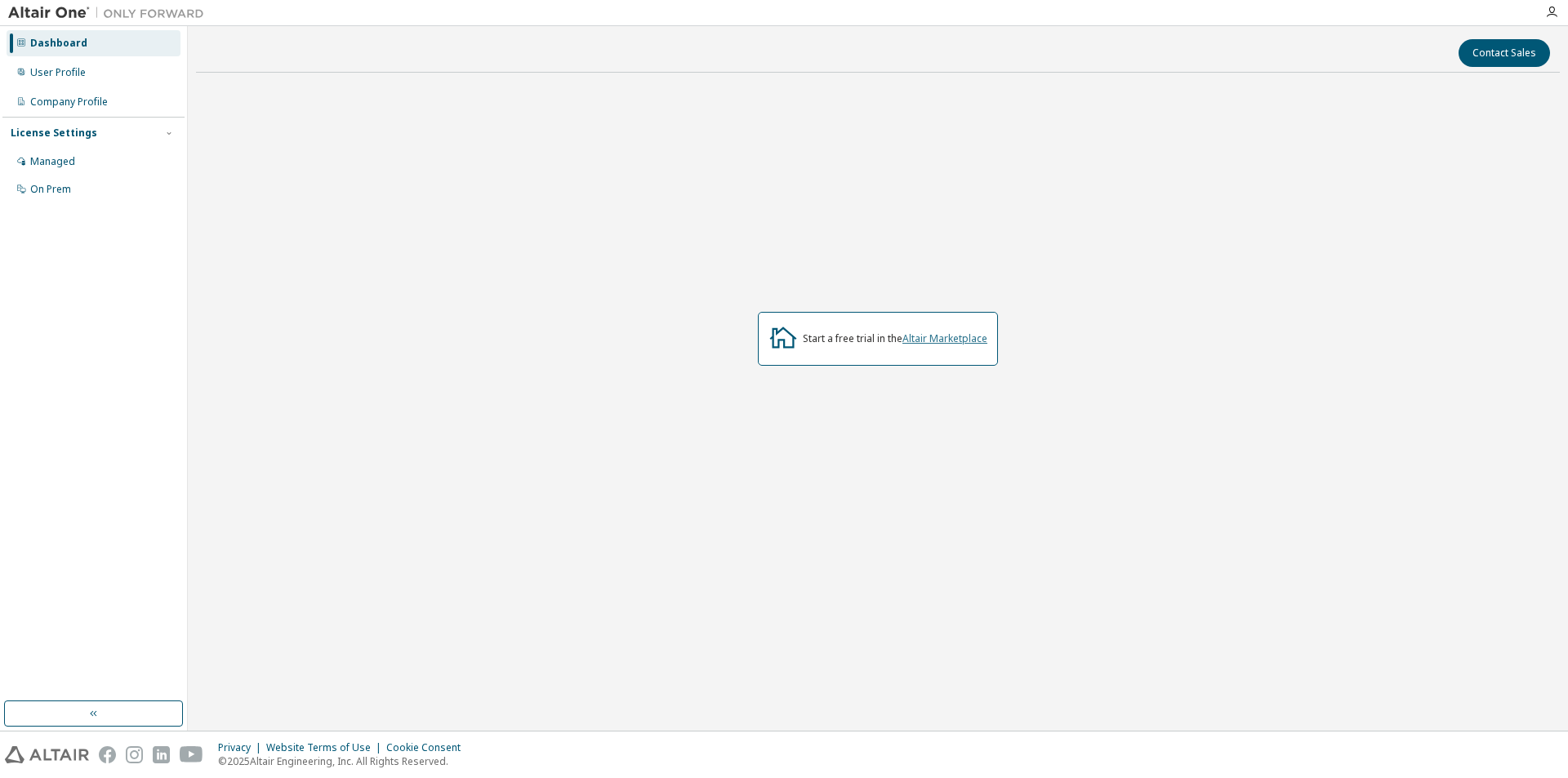
click at [946, 336] on link "Altair Marketplace" at bounding box center [945, 338] width 85 height 14
click at [83, 155] on div "Managed" at bounding box center [93, 161] width 174 height 26
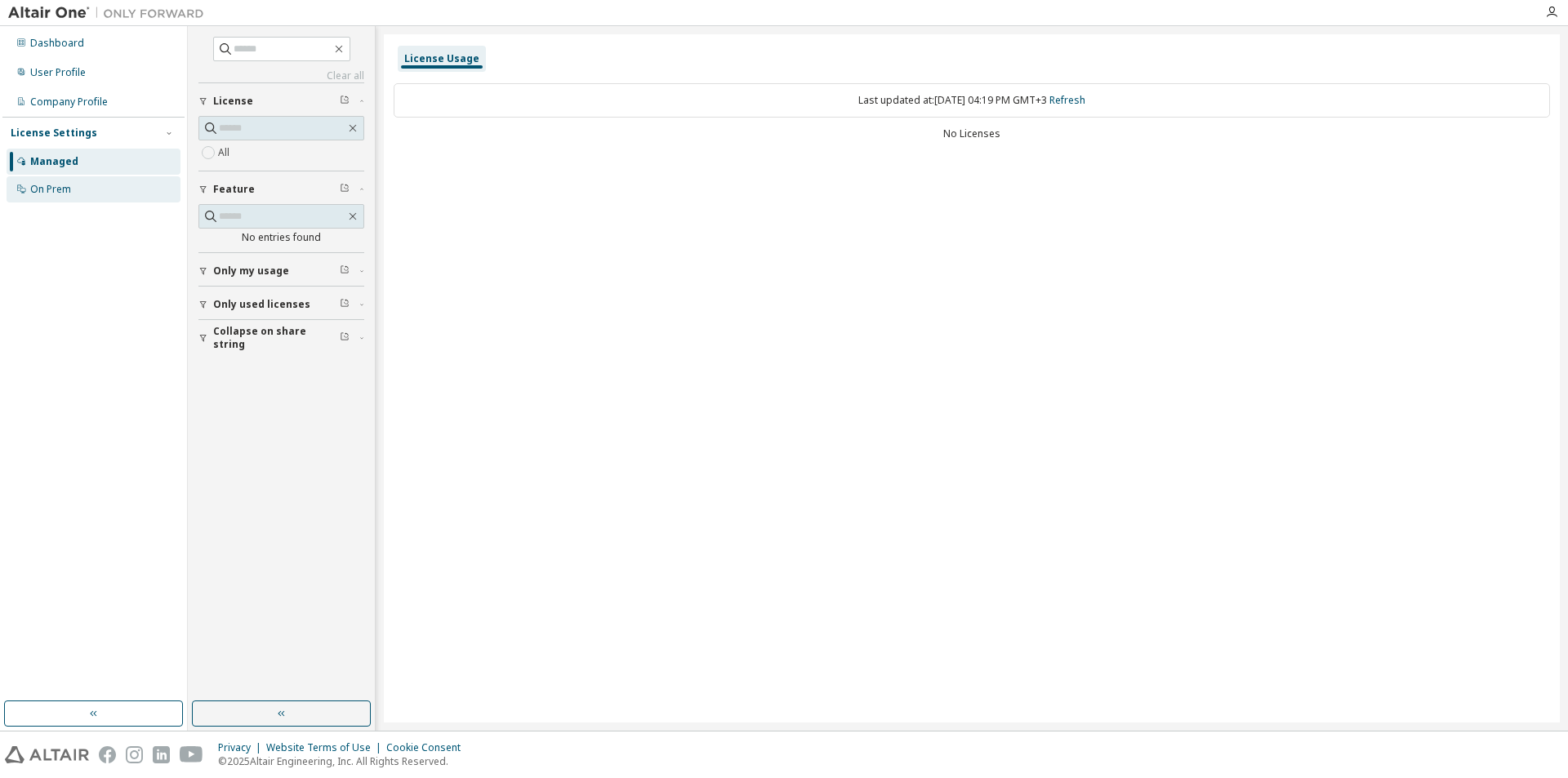
click at [72, 189] on div "On Prem" at bounding box center [93, 189] width 174 height 26
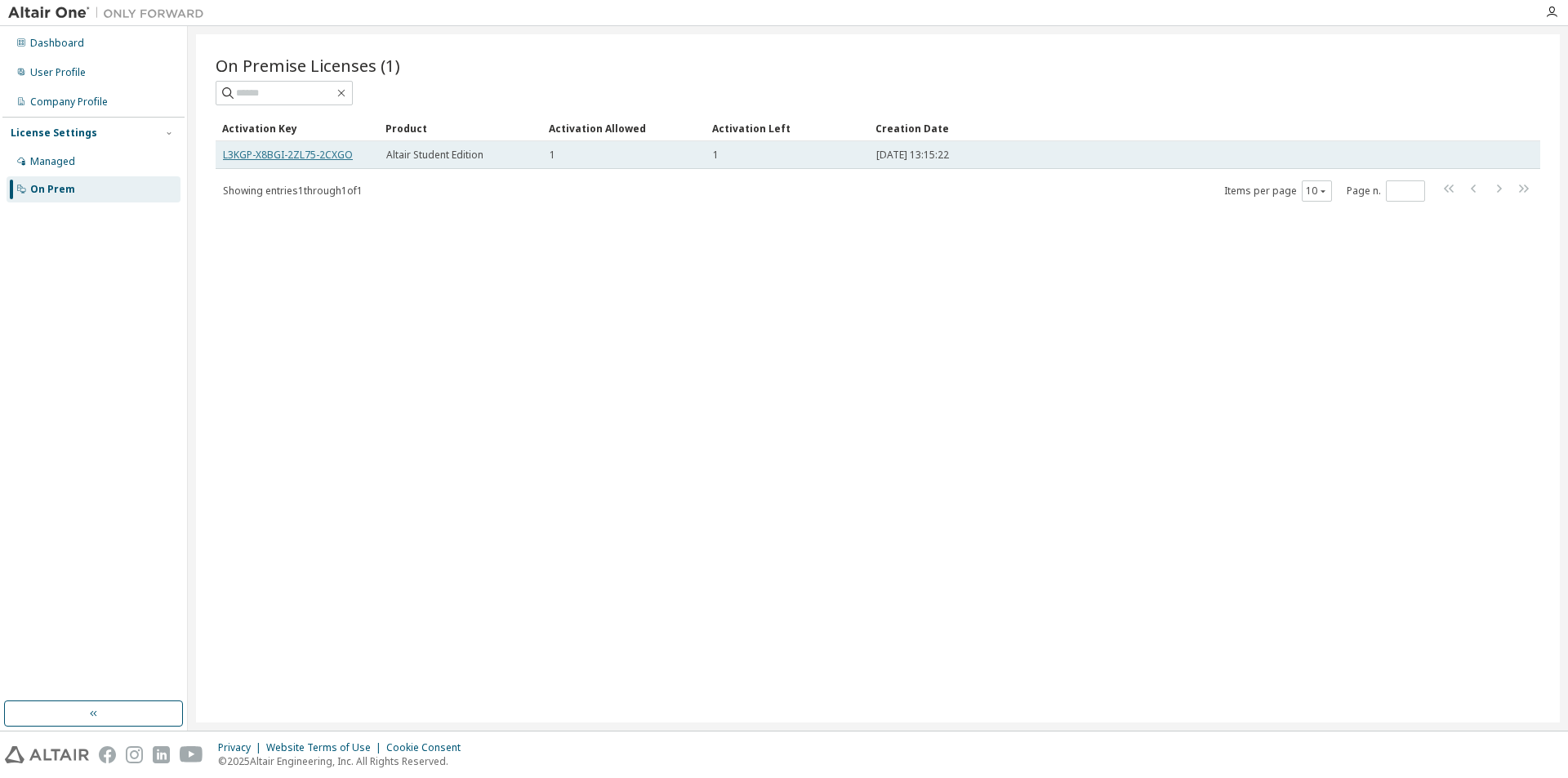
click at [310, 156] on link "L3KGP-X8BGI-2ZL75-2CXGO" at bounding box center [288, 155] width 130 height 14
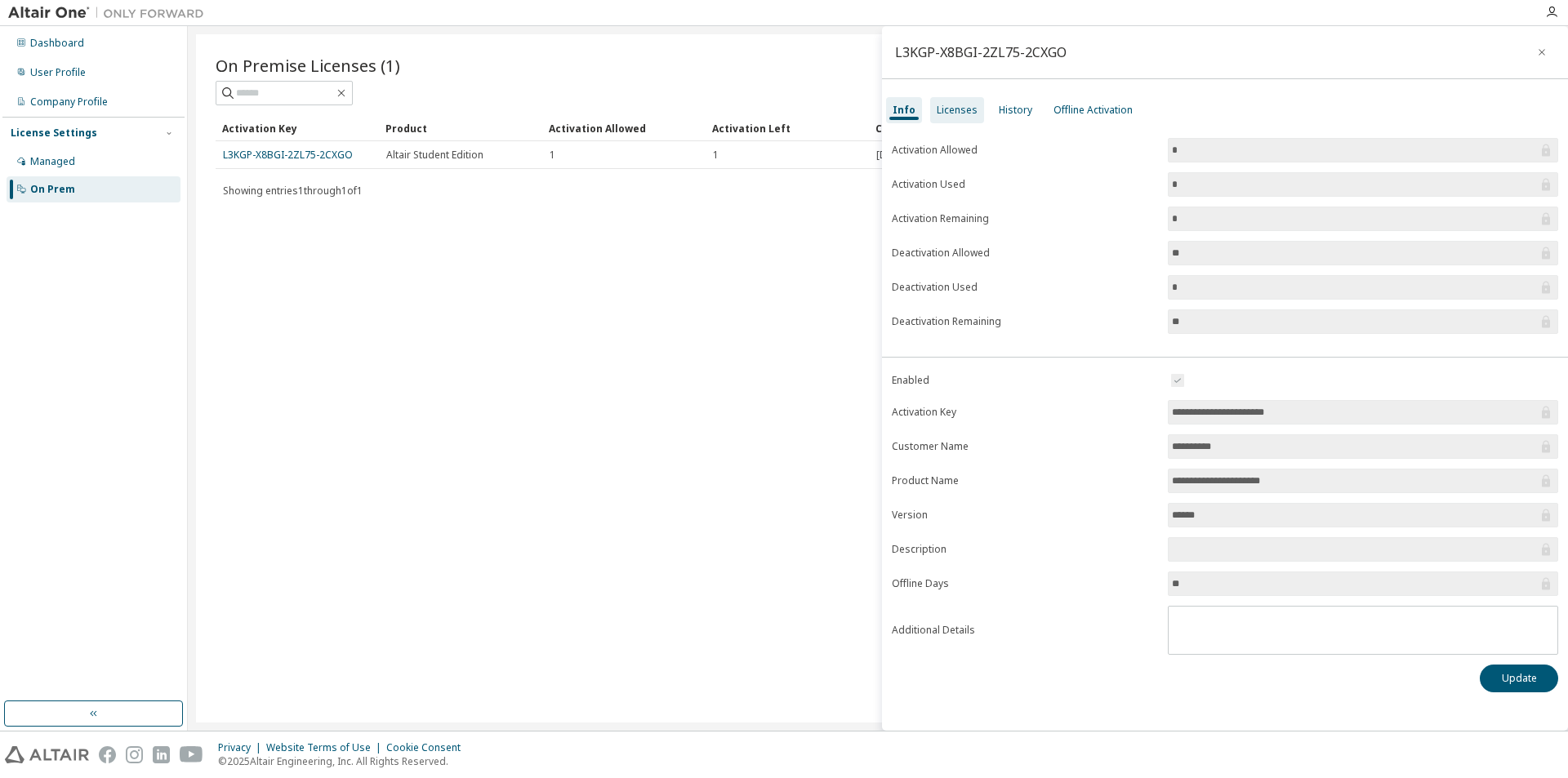
drag, startPoint x: 951, startPoint y: 101, endPoint x: 961, endPoint y: 103, distance: 10.2
click at [960, 102] on div "Licenses" at bounding box center [957, 110] width 54 height 26
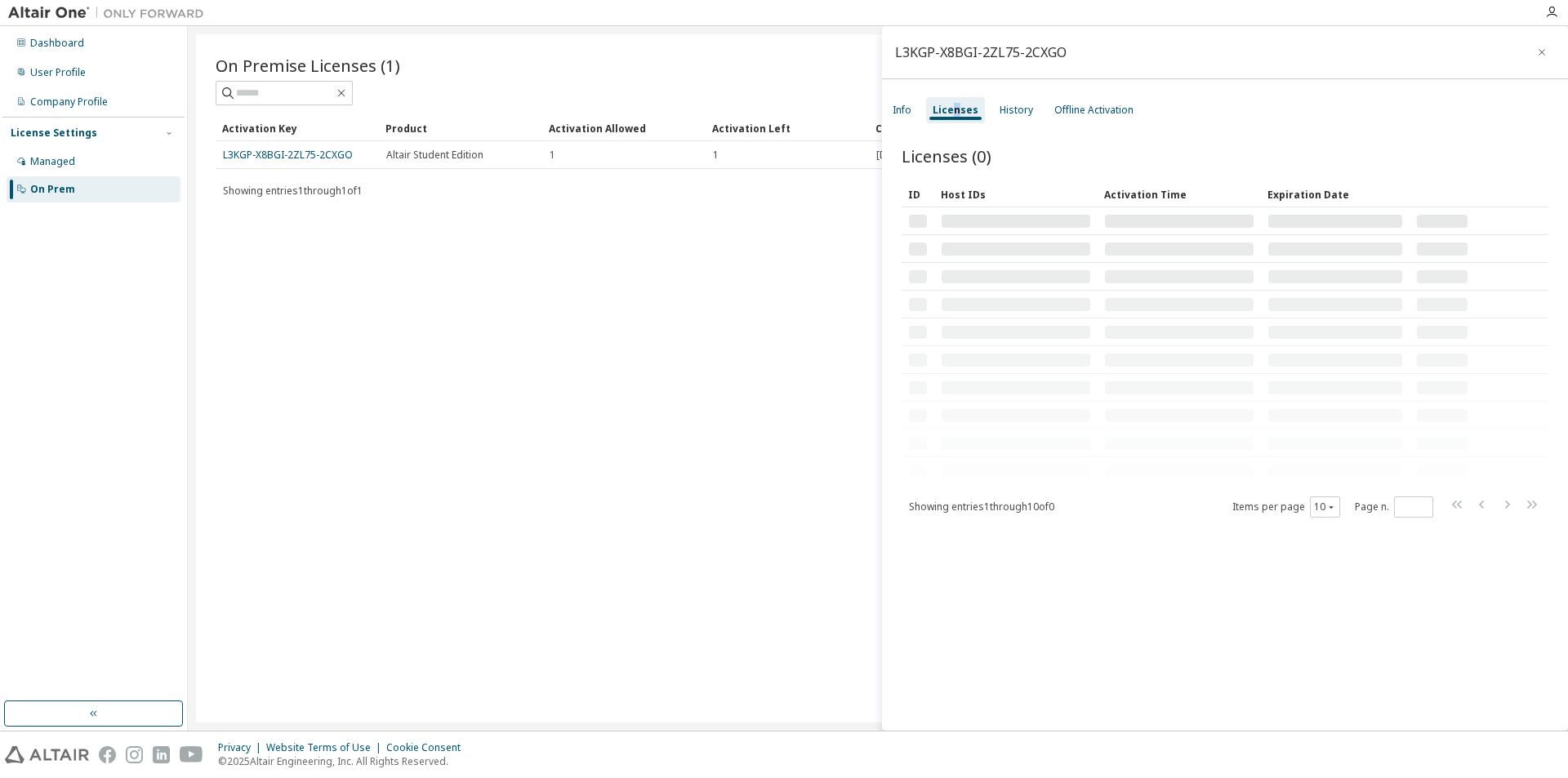
click at [961, 103] on div "Licenses" at bounding box center [956, 110] width 45 height 13
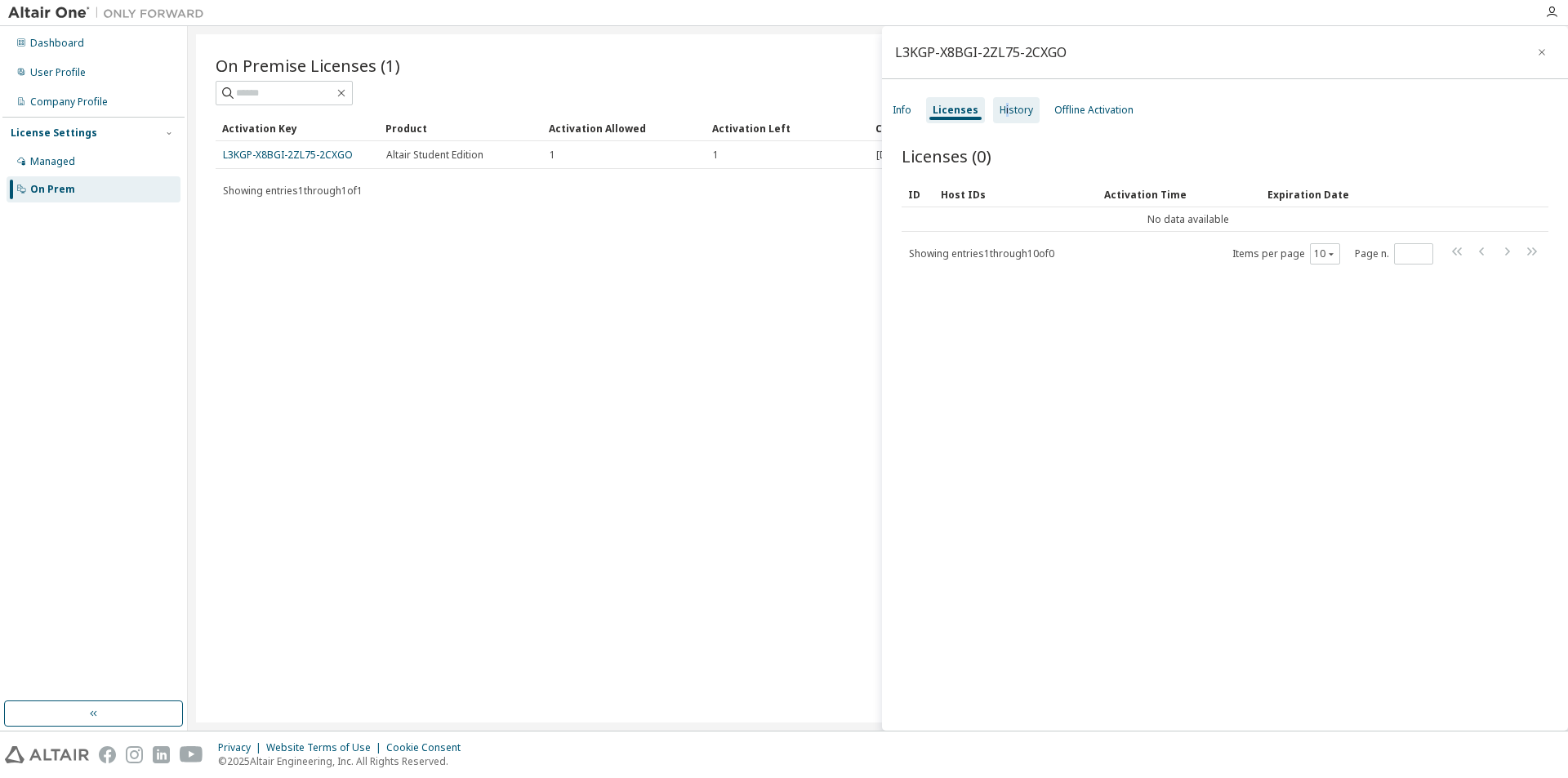
click at [1004, 112] on div "History" at bounding box center [1017, 110] width 34 height 13
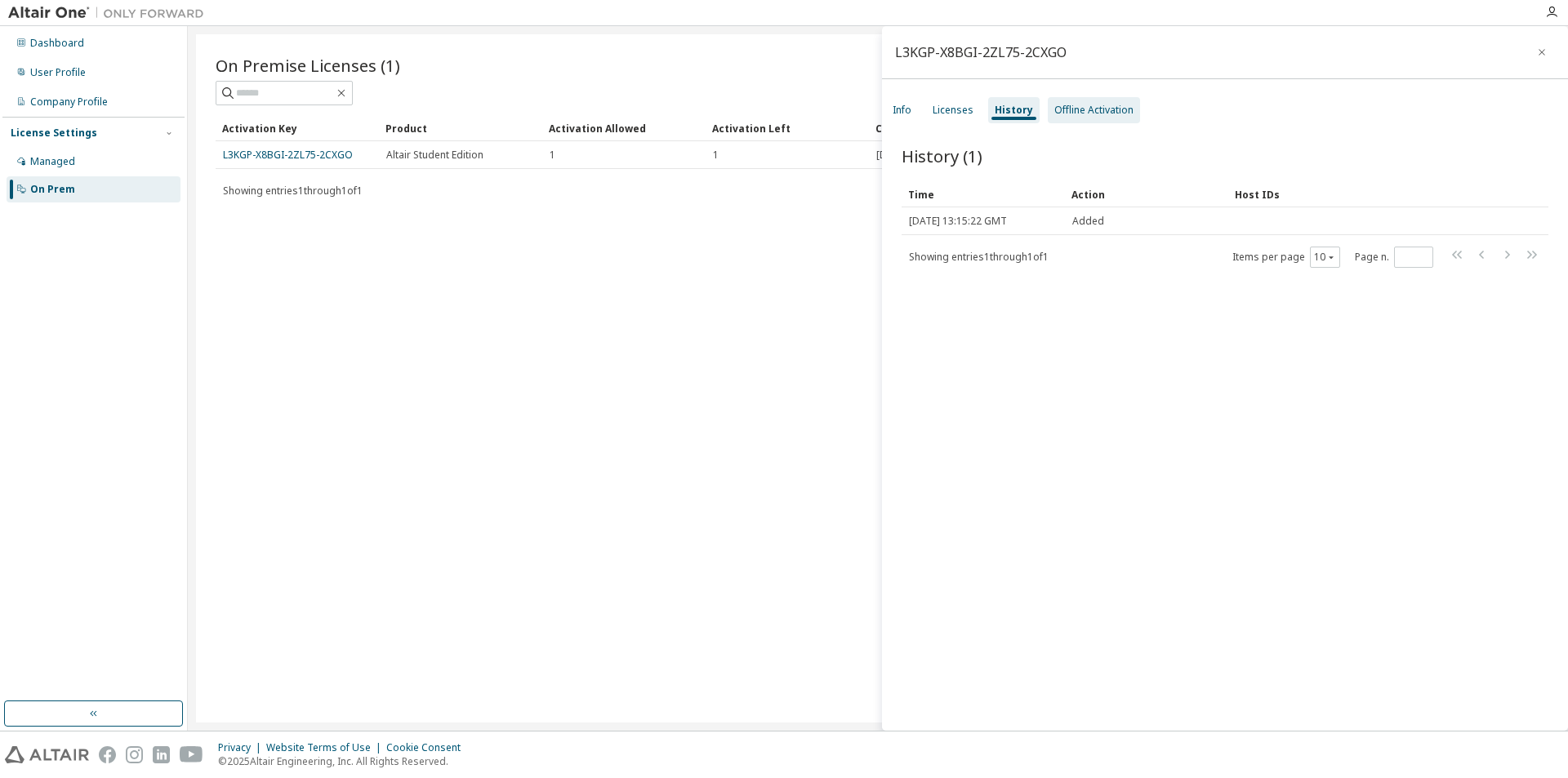
click at [1062, 111] on div "Offline Activation" at bounding box center [1094, 110] width 79 height 13
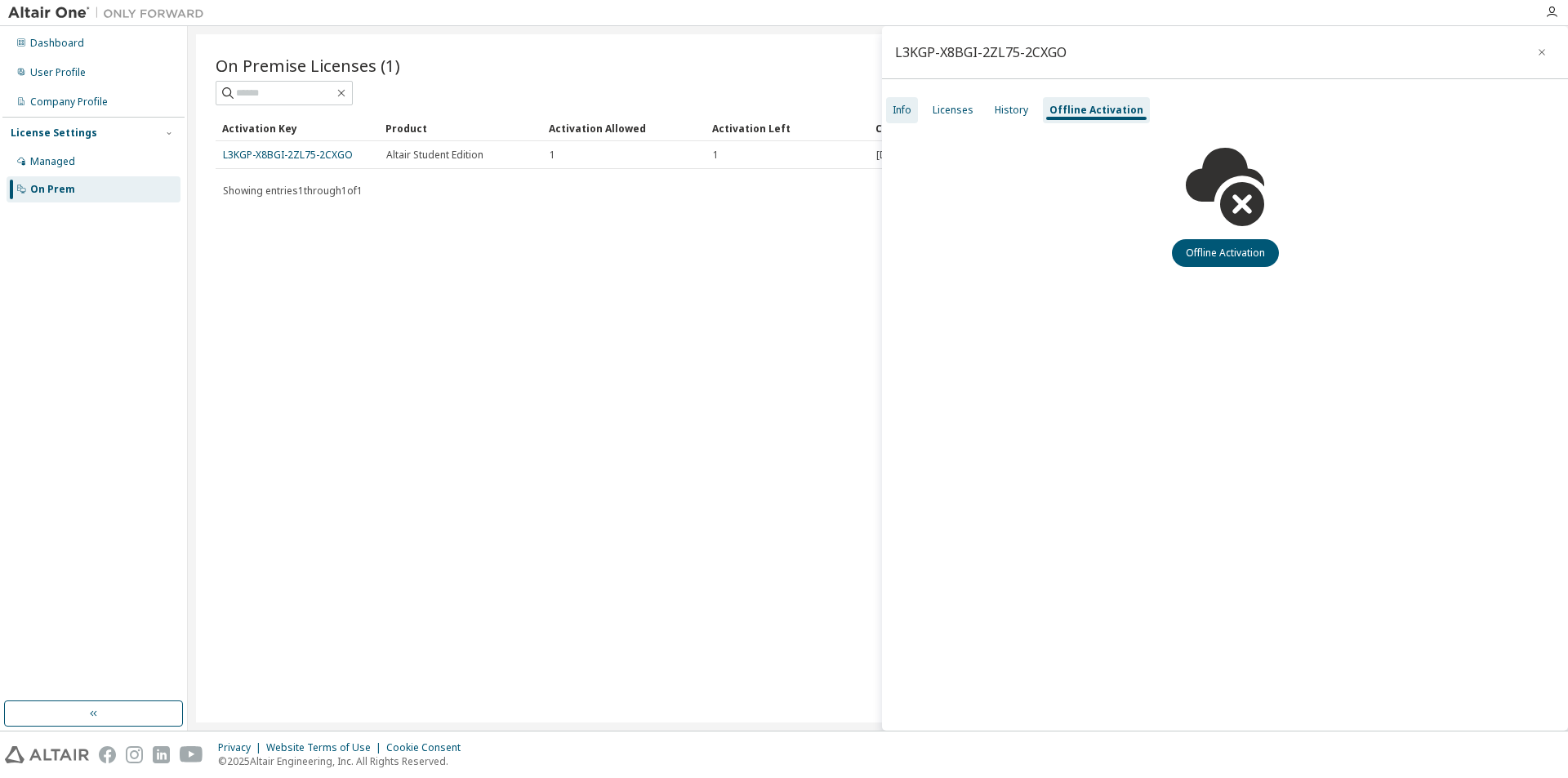
click at [899, 103] on div "Info" at bounding box center [902, 110] width 19 height 13
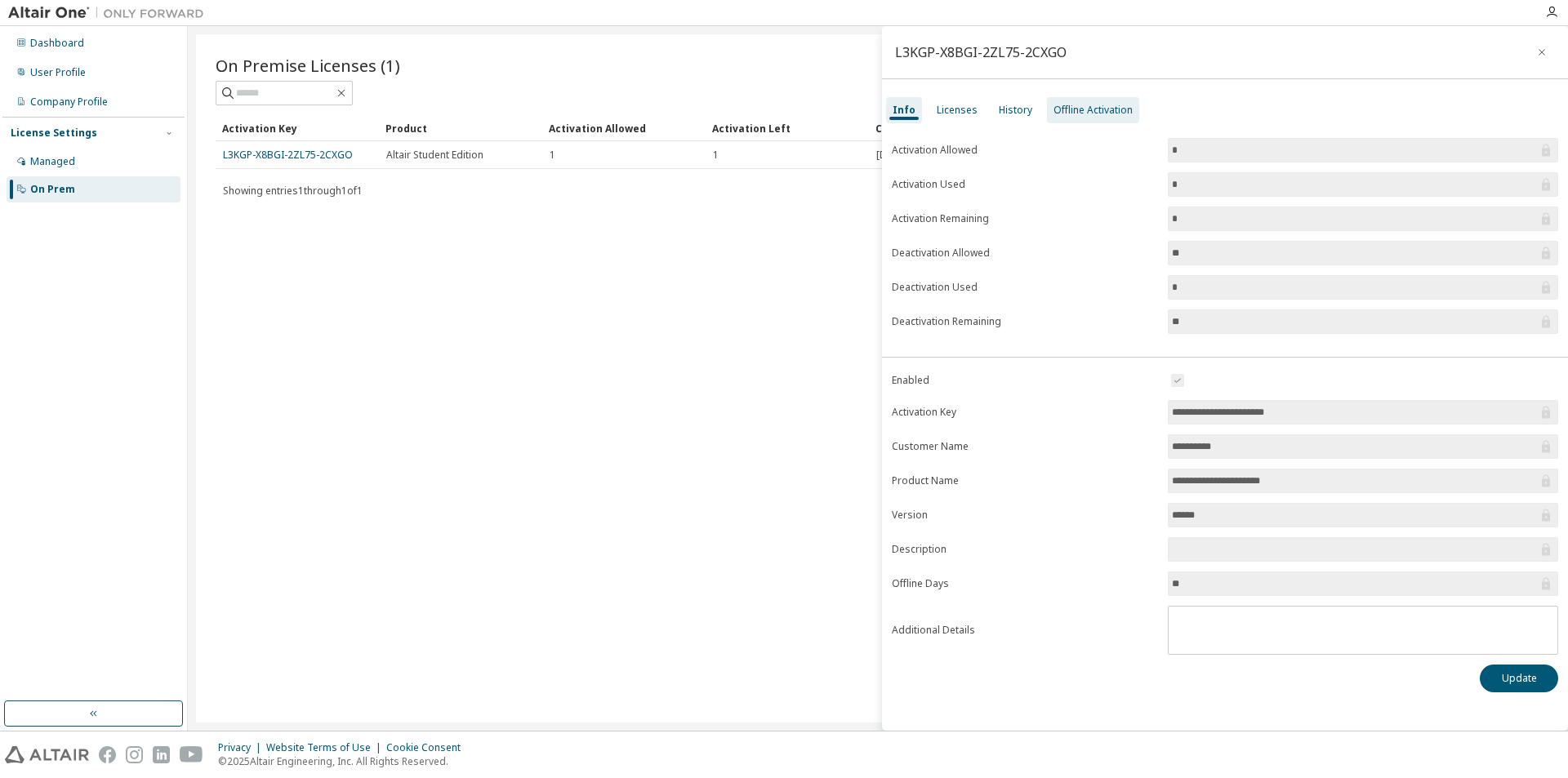
click at [1067, 103] on div "Offline Activation" at bounding box center [1094, 110] width 79 height 13
